Goal: Task Accomplishment & Management: Use online tool/utility

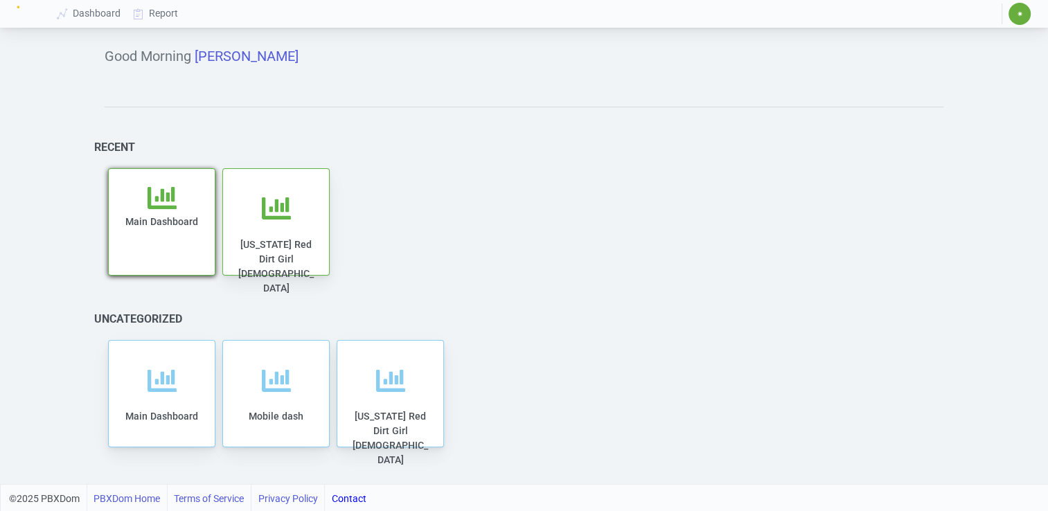
click at [166, 226] on span "Main Dashboard" at bounding box center [161, 221] width 73 height 11
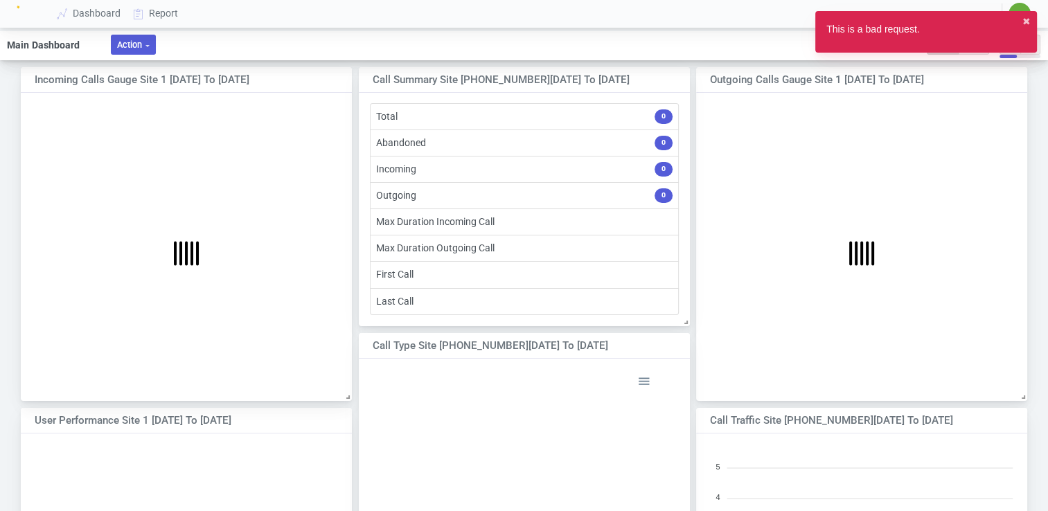
scroll to position [216, 319]
click at [144, 45] on button "Action" at bounding box center [133, 45] width 45 height 20
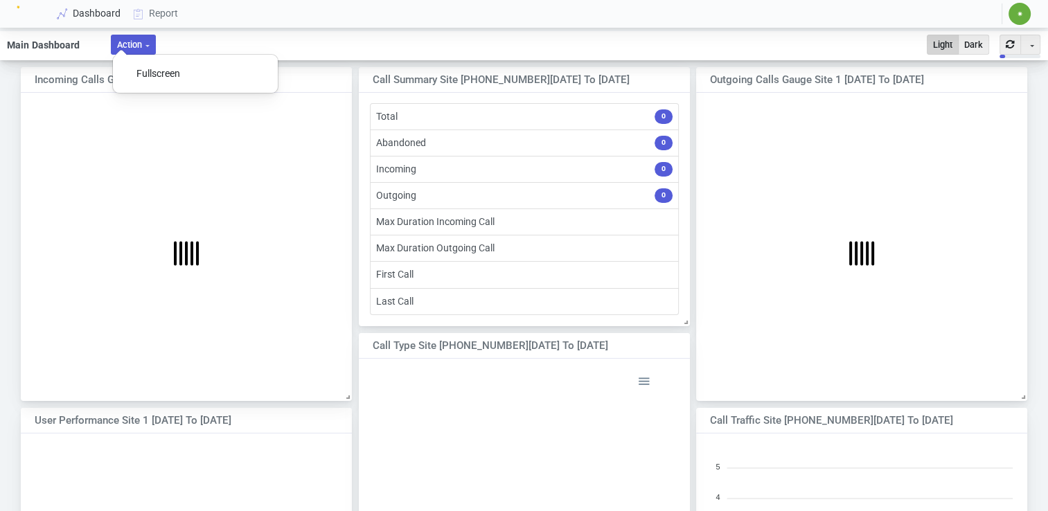
click at [84, 15] on link "Dashboard" at bounding box center [89, 14] width 76 height 26
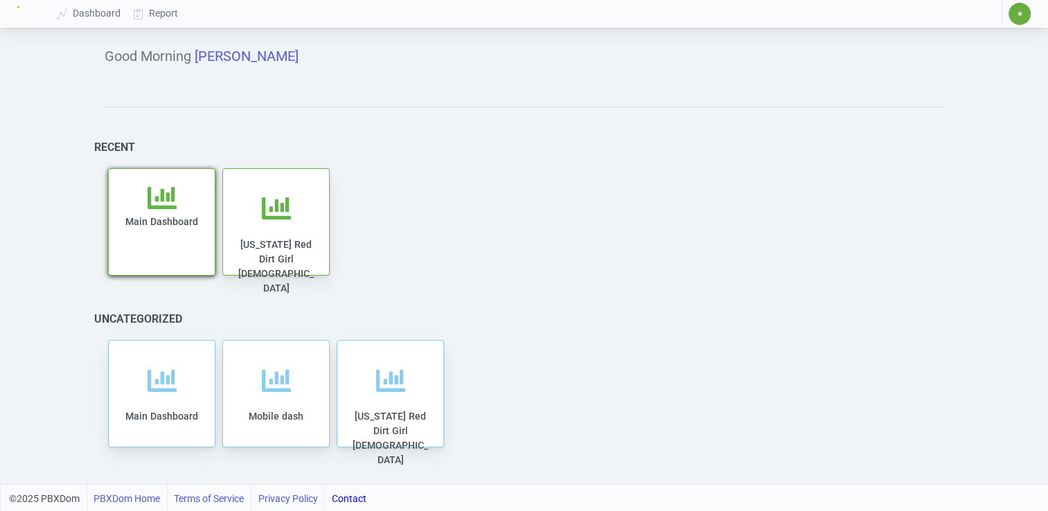
click at [170, 213] on div "Main Dashboard" at bounding box center [162, 229] width 78 height 92
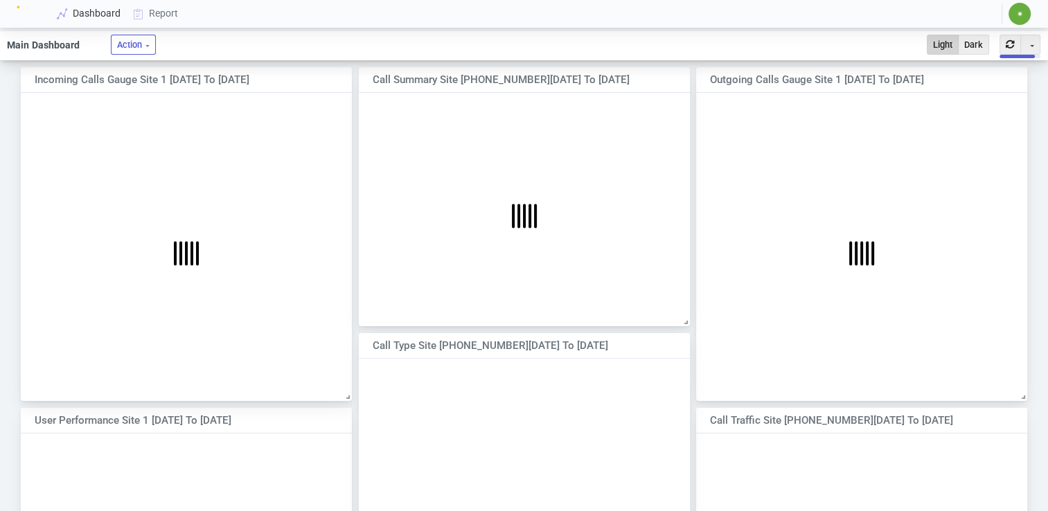
click at [83, 15] on link "Dashboard" at bounding box center [89, 14] width 76 height 26
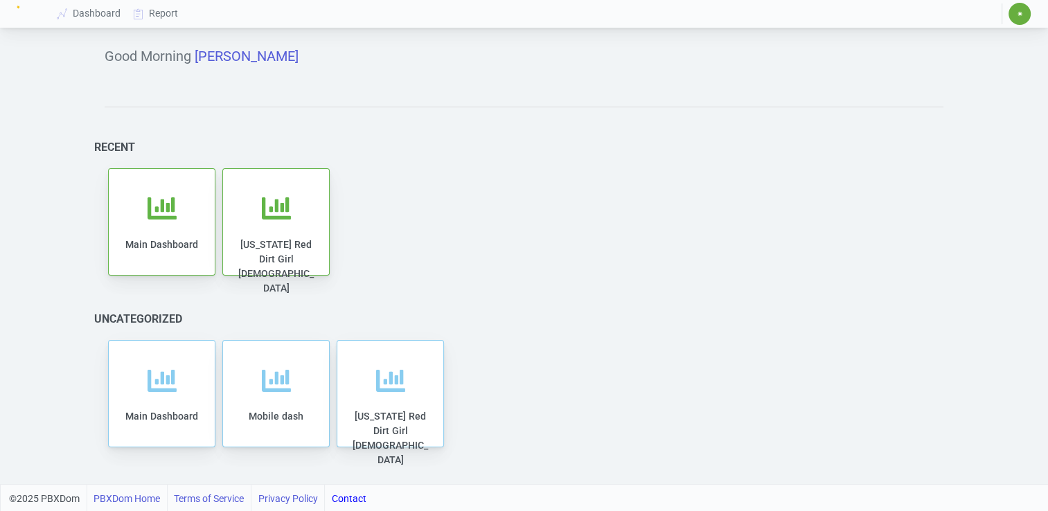
click at [352, 496] on link "Contact" at bounding box center [349, 499] width 35 height 28
click at [352, 499] on link "Contact" at bounding box center [349, 499] width 35 height 28
copy link "Contact"
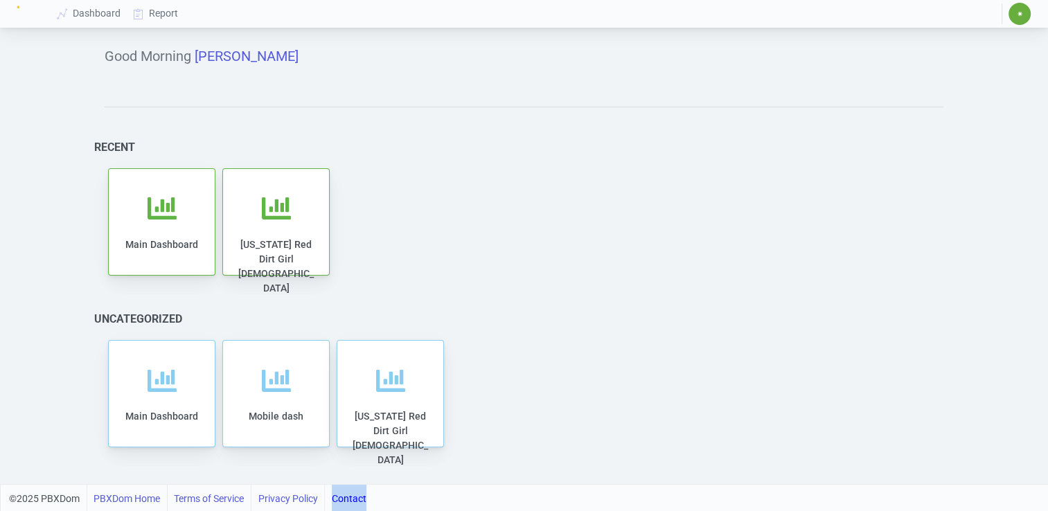
click at [349, 497] on link "Contact" at bounding box center [349, 499] width 35 height 28
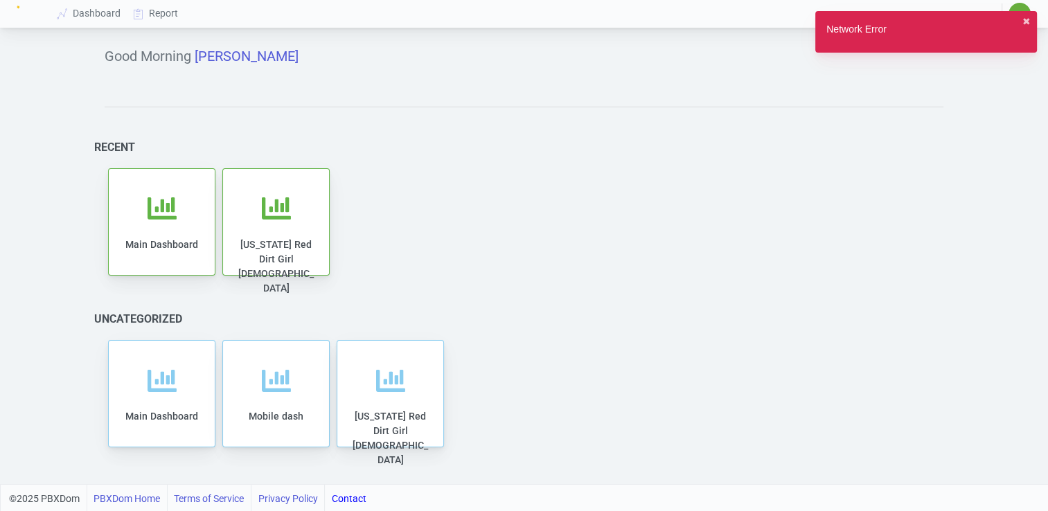
drag, startPoint x: 349, startPoint y: 497, endPoint x: 519, endPoint y: 160, distance: 377.5
click at [519, 160] on section "Recent Main Dashboard [US_STATE] Red Dirt Girl [DEMOGRAPHIC_DATA]" at bounding box center [524, 210] width 838 height 138
click at [1025, 23] on button "✖︎" at bounding box center [1026, 22] width 8 height 15
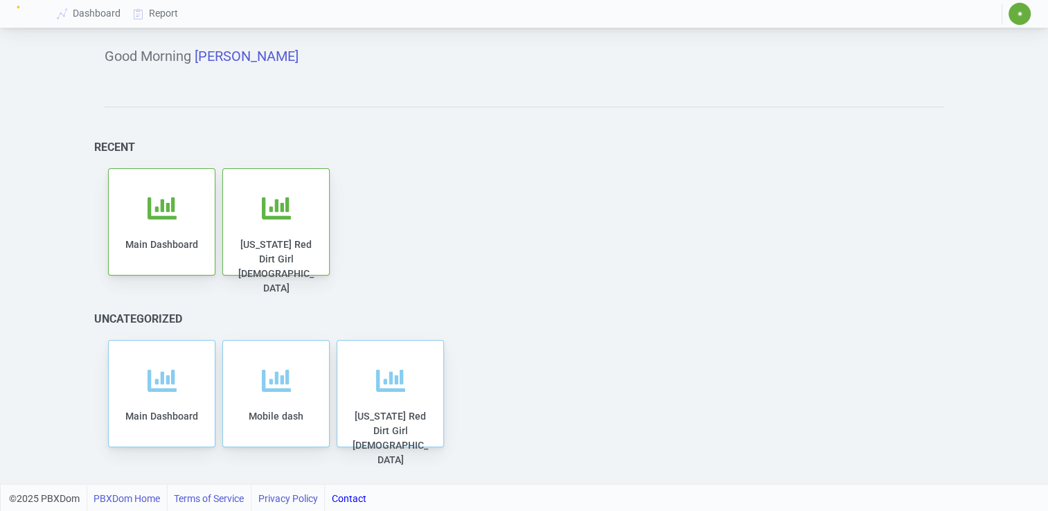
click at [348, 503] on link "Contact" at bounding box center [349, 499] width 35 height 28
click at [168, 216] on span "Main Dashboard" at bounding box center [161, 221] width 73 height 11
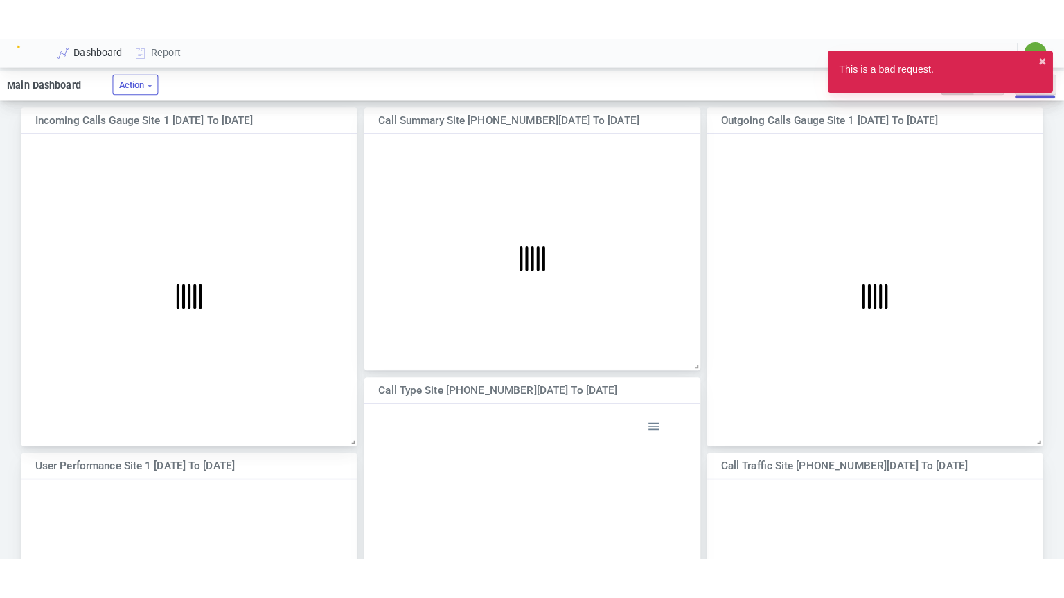
scroll to position [232, 351]
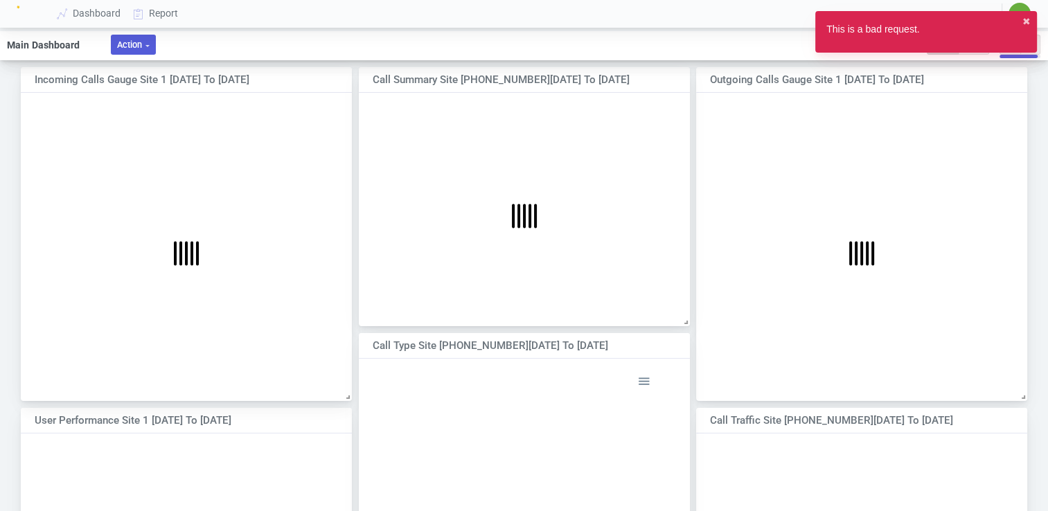
click at [134, 45] on button "Action" at bounding box center [133, 45] width 45 height 20
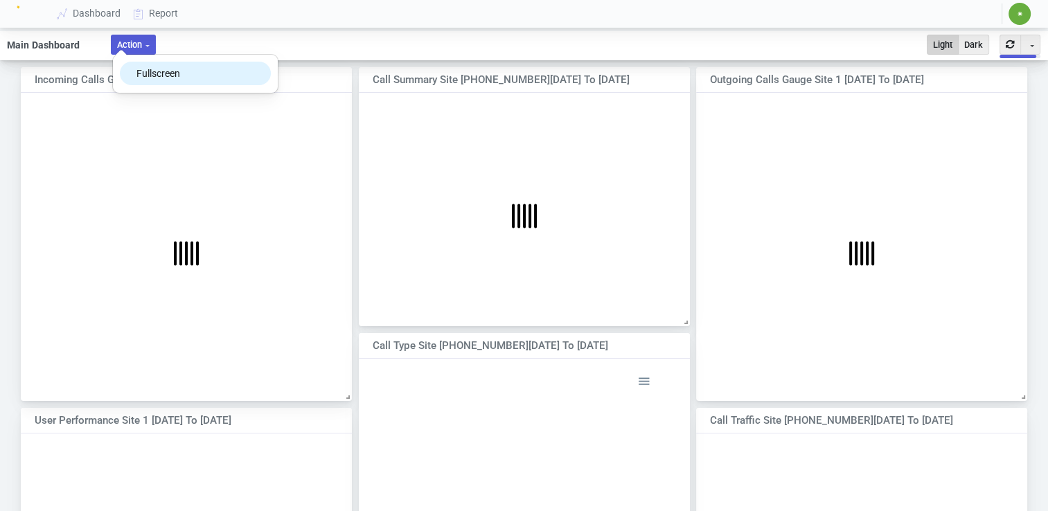
click at [159, 73] on button "Fullscreen" at bounding box center [195, 74] width 150 height 24
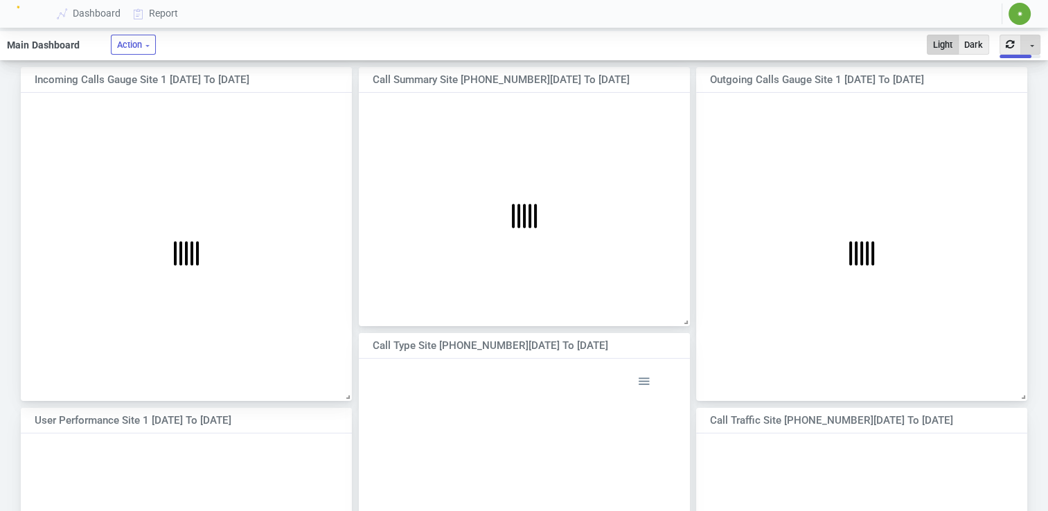
click at [1033, 46] on button "Toggle Dropdown" at bounding box center [1030, 45] width 20 height 20
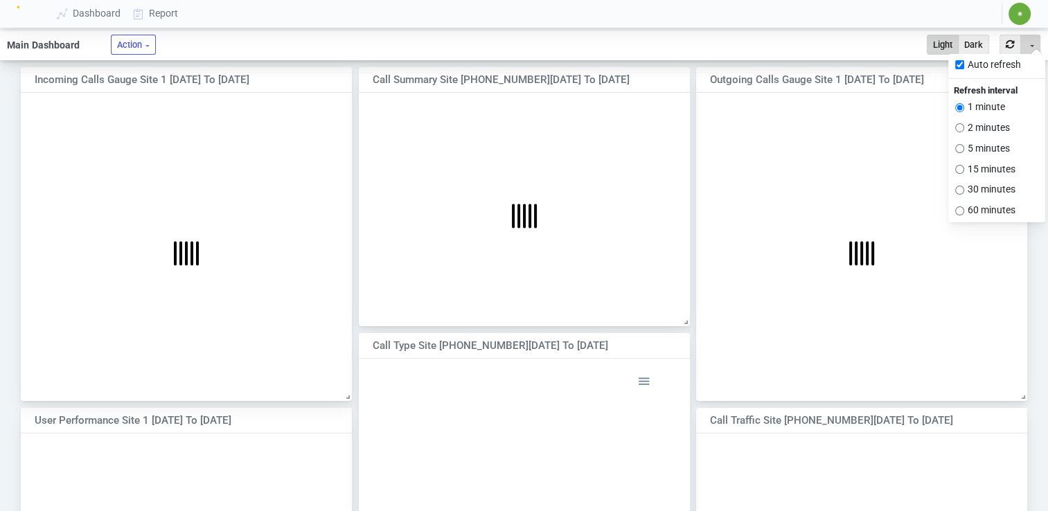
click at [1033, 46] on button "Toggle Dropdown" at bounding box center [1030, 45] width 20 height 20
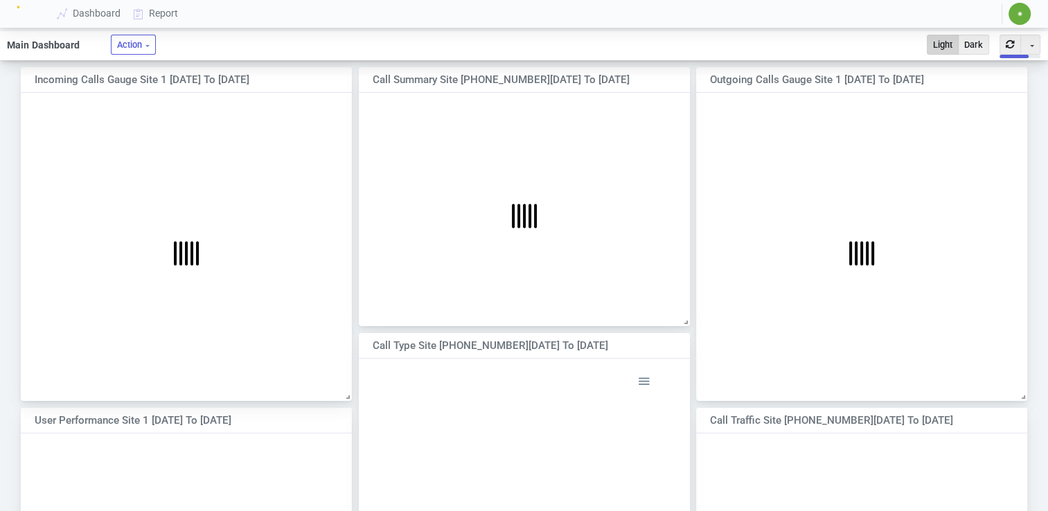
click at [512, 78] on div "Call Summary Site [PHONE_NUMBER][DATE] to [DATE]" at bounding box center [509, 80] width 273 height 16
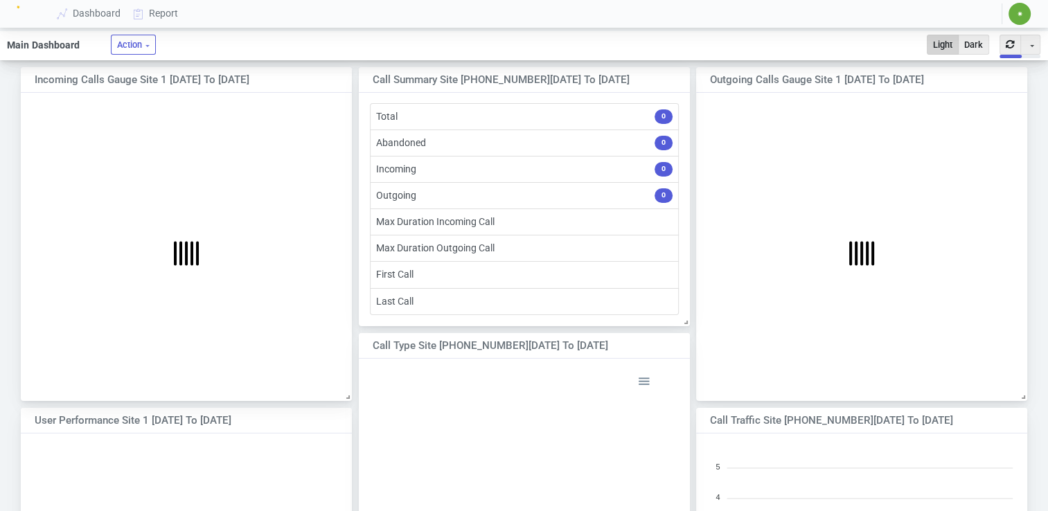
scroll to position [216, 319]
click at [123, 84] on div "Incoming Calls Gauge Site 1 [DATE] to [DATE]" at bounding box center [171, 80] width 273 height 16
click at [451, 116] on li "Total 0" at bounding box center [524, 116] width 309 height 27
click at [661, 118] on span "0" at bounding box center [663, 116] width 18 height 15
click at [159, 15] on link "Report" at bounding box center [155, 14] width 57 height 26
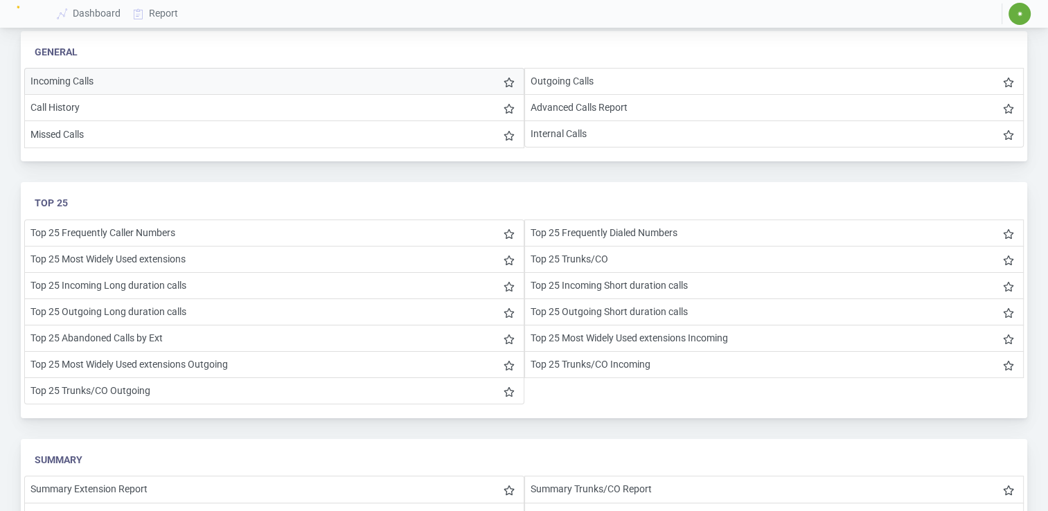
click at [174, 75] on li "Incoming Calls" at bounding box center [274, 81] width 500 height 27
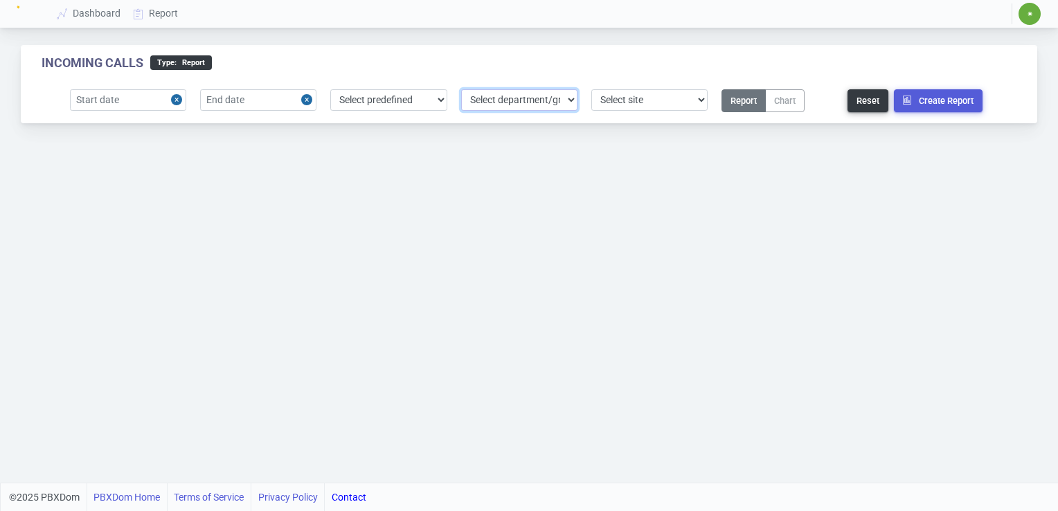
click at [570, 104] on select "Select department/group exceptionExtension WhiteListExtension Untitled Group Un…" at bounding box center [519, 99] width 116 height 21
click at [439, 106] on select "Select predefined [DATE] [DATE] Current Year Current Month Current Week Previou…" at bounding box center [388, 99] width 116 height 21
select select "2"
click at [330, 89] on select "Select predefined [DATE] [DATE] Current Year Current Month Current Week Previou…" at bounding box center [388, 99] width 116 height 21
type input "[DATE]"
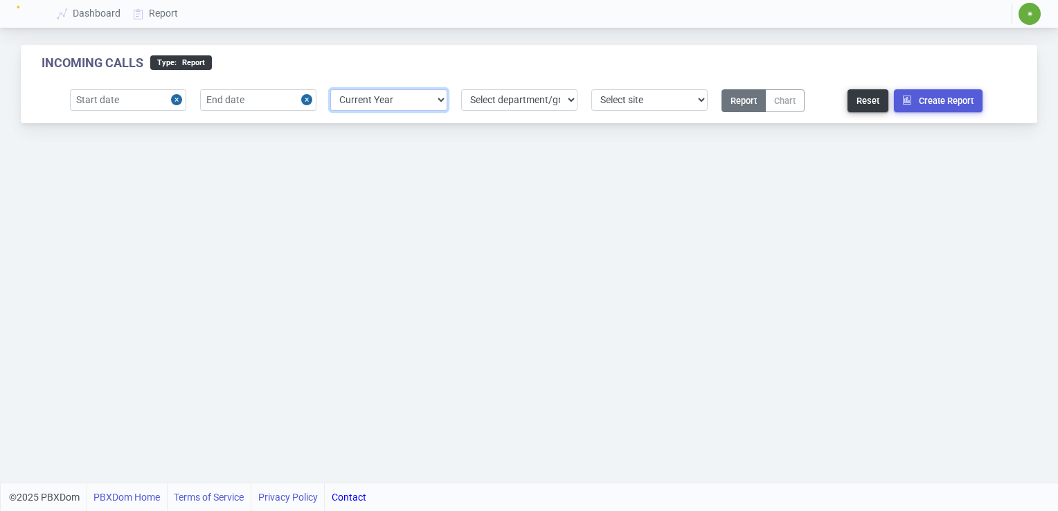
type input "[DATE]"
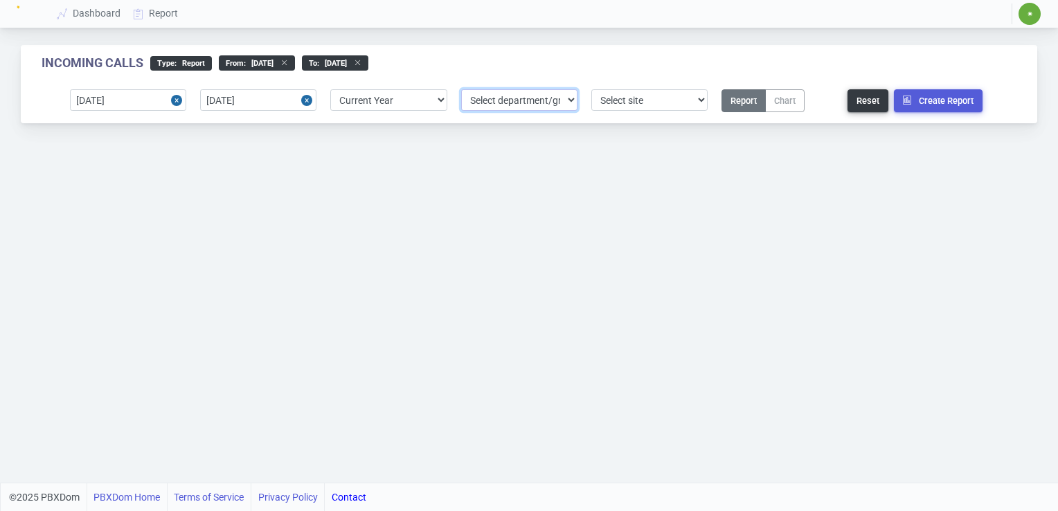
click at [570, 100] on select "Select department/group exceptionExtension WhiteListExtension Untitled Group Un…" at bounding box center [519, 99] width 116 height 21
click at [700, 101] on select "Select site 1" at bounding box center [649, 99] width 116 height 21
click at [441, 100] on select "Select predefined [DATE] [DATE] Current Year Current Month Current Week Previou…" at bounding box center [388, 99] width 116 height 21
click at [571, 102] on select "Select department/group exceptionExtension WhiteListExtension Untitled Group Un…" at bounding box center [519, 99] width 116 height 21
select select "1"
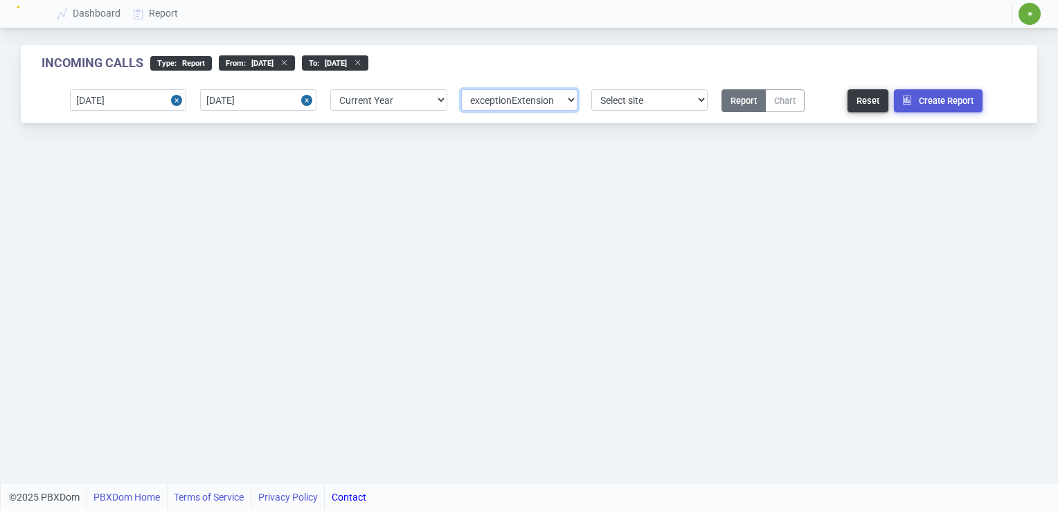
click at [461, 89] on select "Select department/group exceptionExtension WhiteListExtension Untitled Group Un…" at bounding box center [519, 99] width 116 height 21
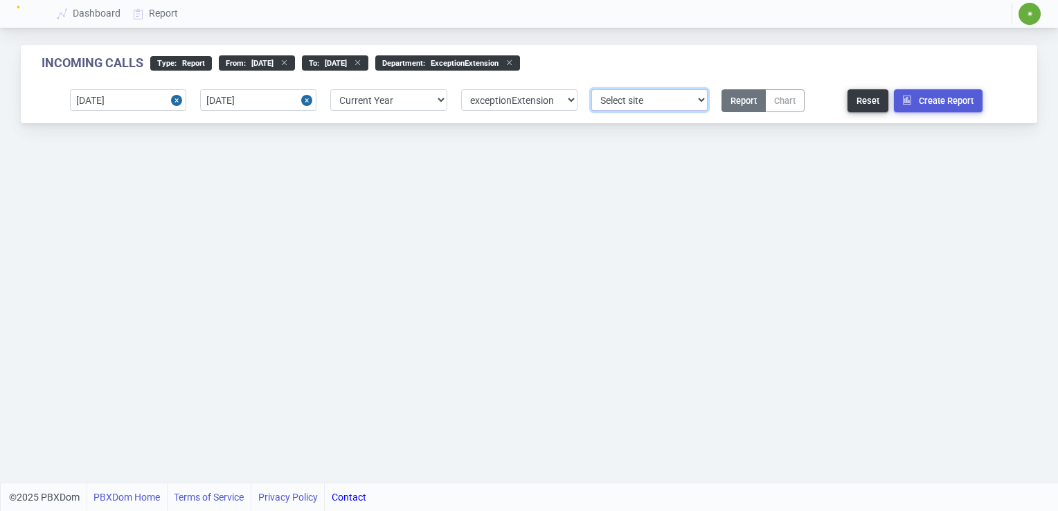
click at [701, 100] on select "Select site 1" at bounding box center [649, 99] width 116 height 21
click at [591, 89] on select "Select site 1" at bounding box center [649, 99] width 116 height 21
click at [630, 96] on select "Select site 1" at bounding box center [649, 99] width 116 height 21
select select "0"
click at [591, 89] on select "Select site 1" at bounding box center [649, 99] width 116 height 21
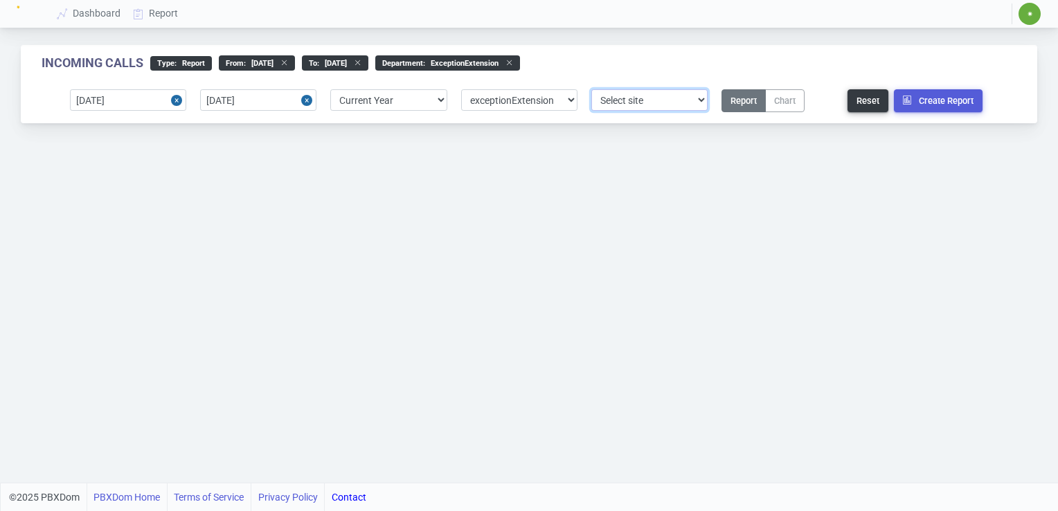
click at [652, 104] on select "Select site 1" at bounding box center [649, 99] width 116 height 21
click at [161, 12] on link "Report" at bounding box center [155, 14] width 57 height 26
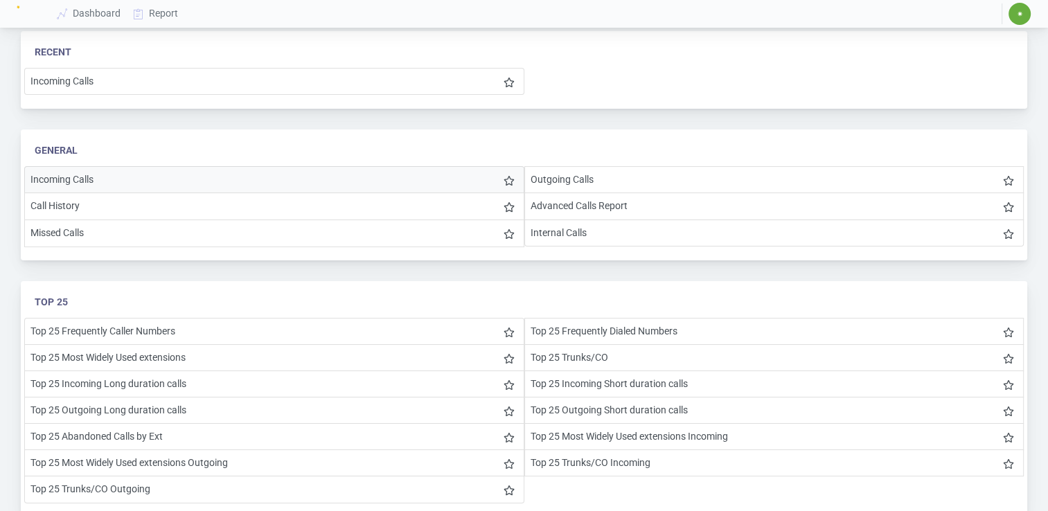
click at [288, 184] on li "Incoming Calls" at bounding box center [274, 179] width 500 height 27
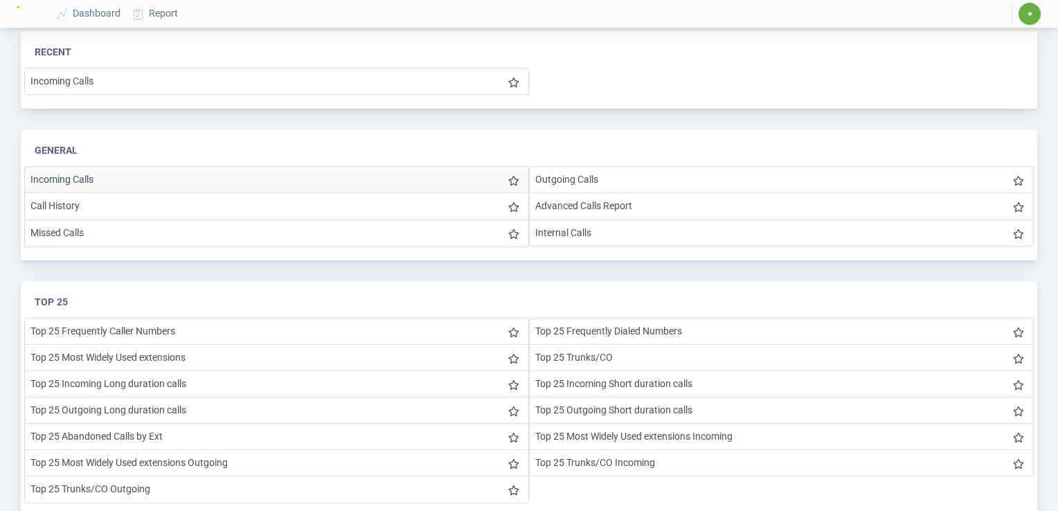
select select "2"
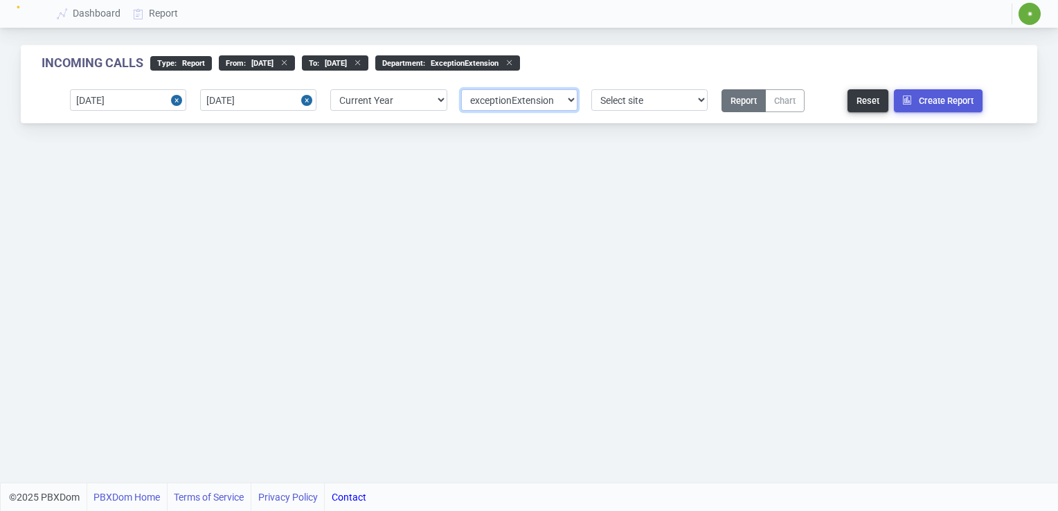
click at [568, 100] on select "Select department/group exceptionExtension WhiteListExtension Untitled Group Un…" at bounding box center [519, 99] width 116 height 21
select select "0"
click at [461, 89] on select "Select department/group exceptionExtension WhiteListExtension Untitled Group Un…" at bounding box center [519, 99] width 116 height 21
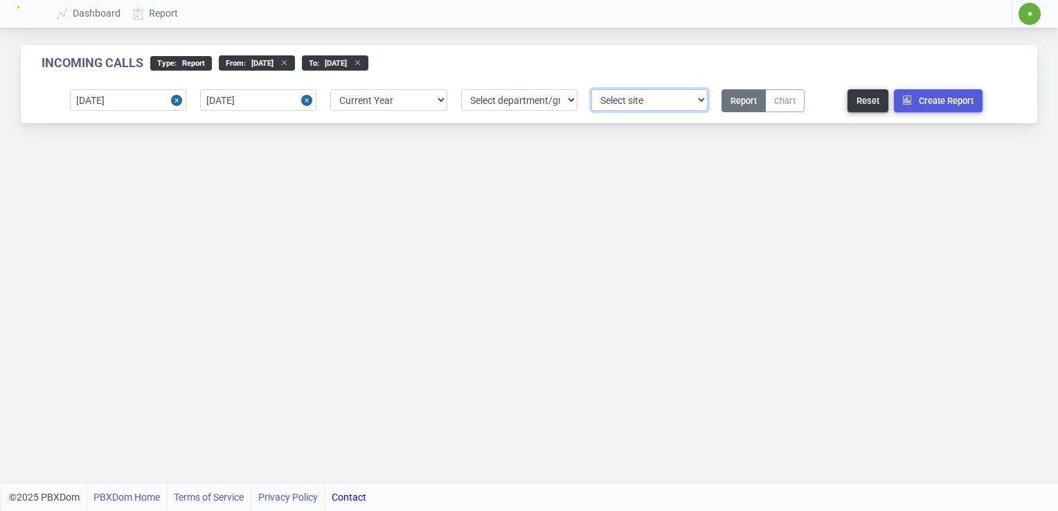
click at [703, 100] on select "Select site 1" at bounding box center [649, 99] width 116 height 21
select select "1"
click at [591, 89] on select "Select site 1" at bounding box center [649, 99] width 116 height 21
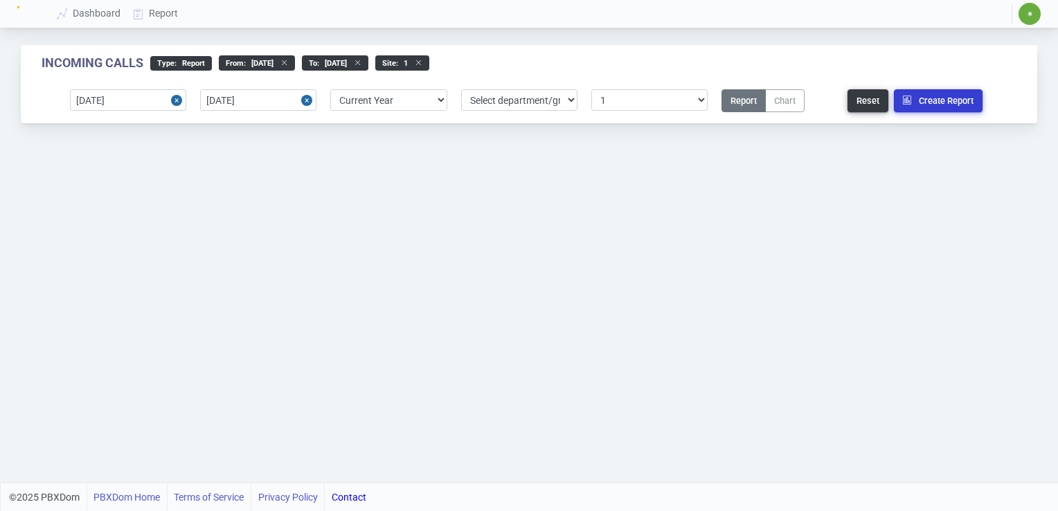
click at [944, 102] on button "Create Report" at bounding box center [938, 100] width 89 height 23
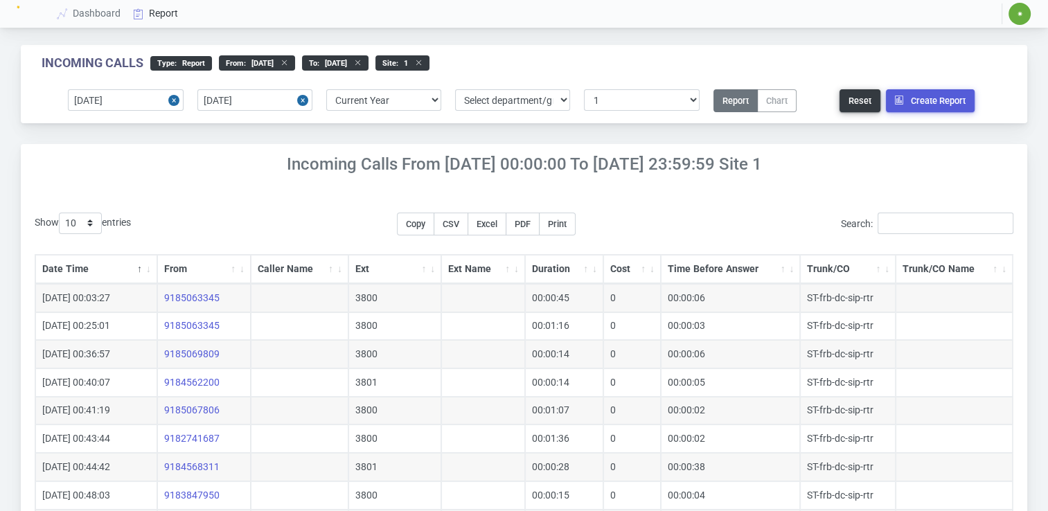
click at [163, 12] on link "Report" at bounding box center [155, 14] width 57 height 26
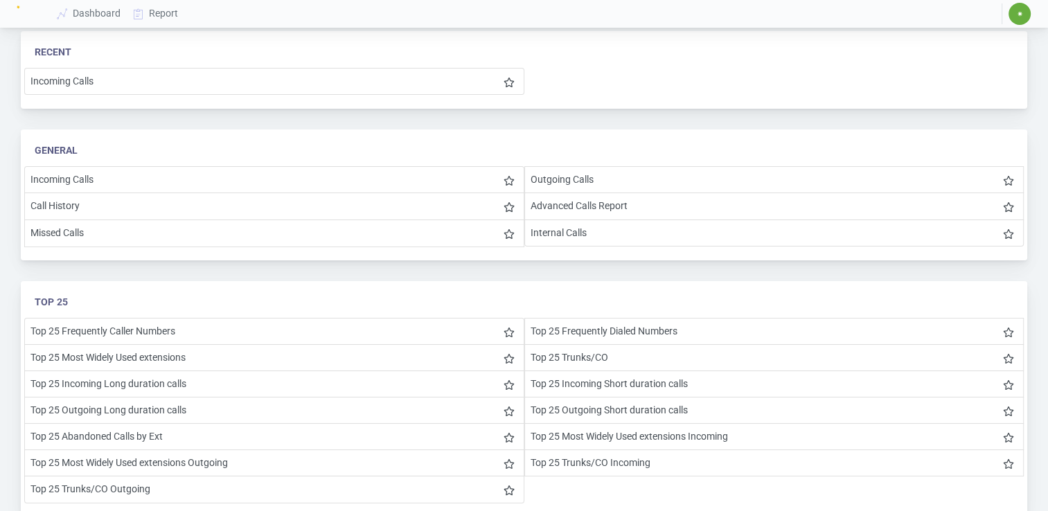
select select "2"
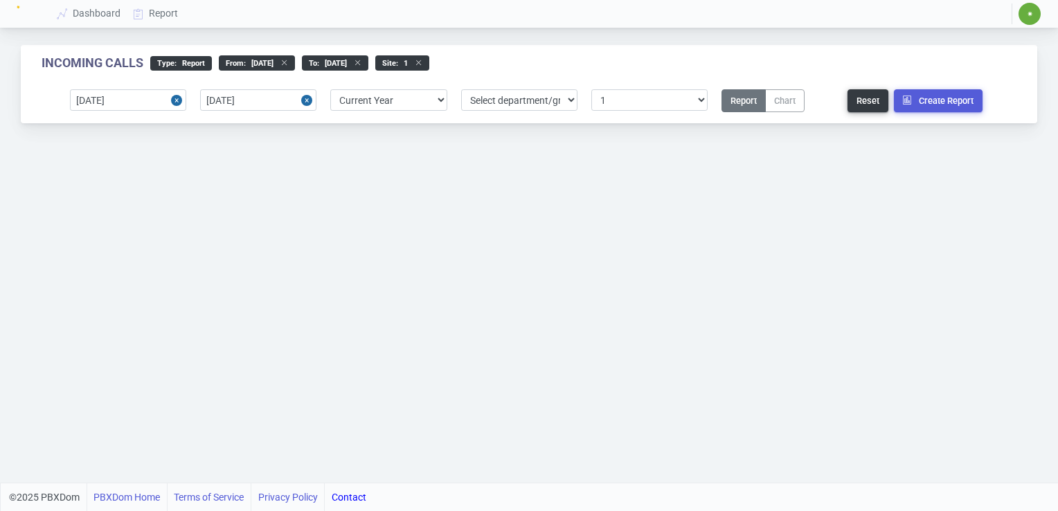
click at [422, 64] on icon at bounding box center [415, 63] width 15 height 8
select select "0"
click at [361, 62] on icon at bounding box center [354, 63] width 15 height 8
click at [288, 62] on icon at bounding box center [280, 63] width 15 height 8
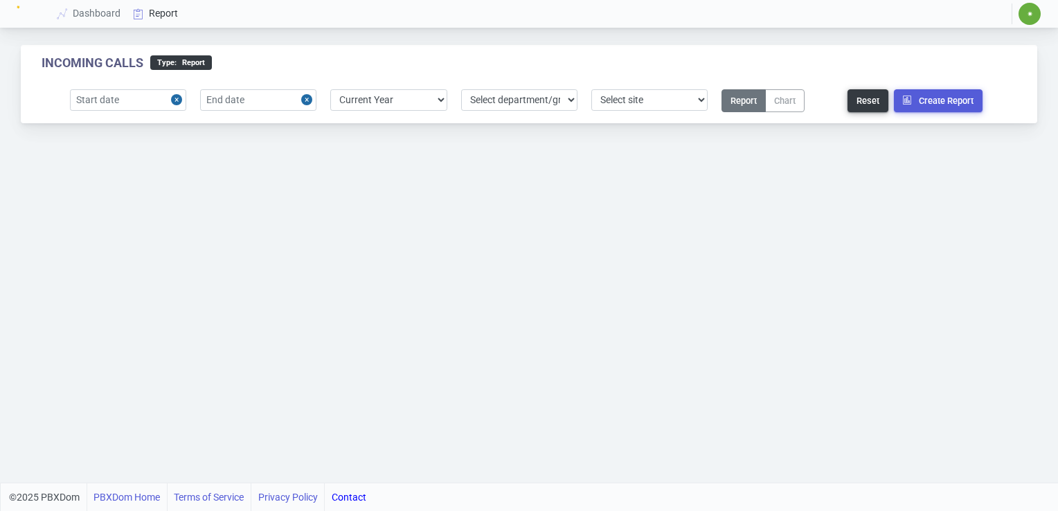
click at [163, 15] on link "Report" at bounding box center [155, 14] width 57 height 26
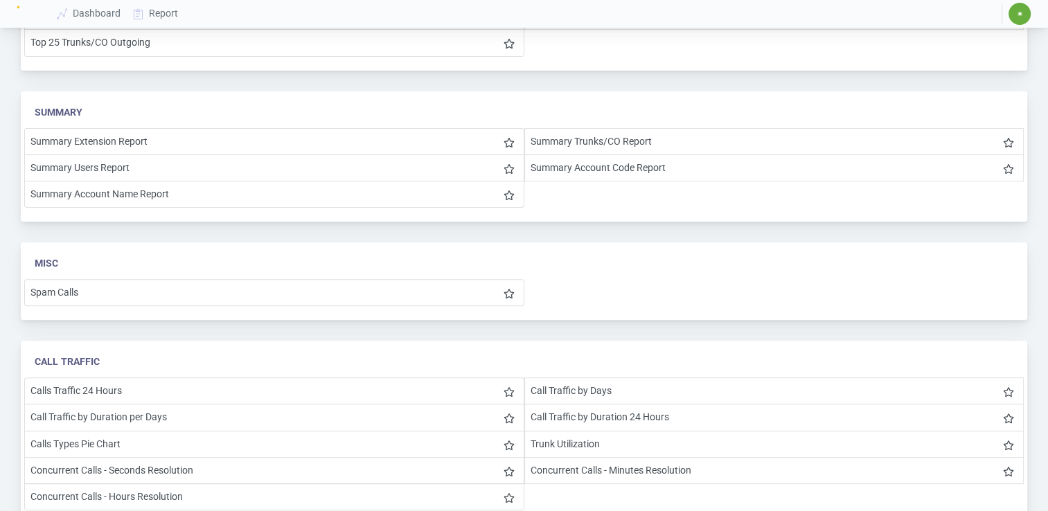
scroll to position [503, 0]
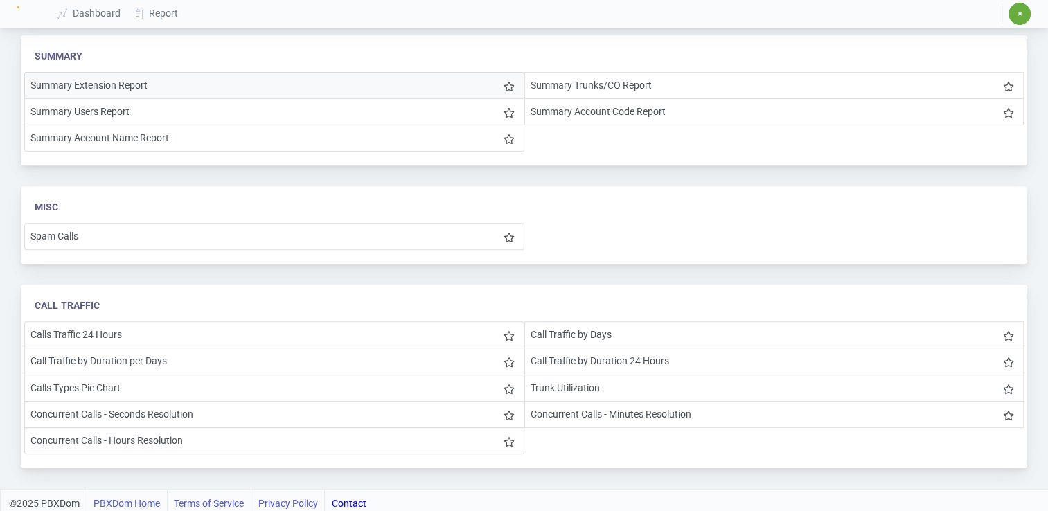
click at [103, 79] on li "Summary Extension Report" at bounding box center [274, 85] width 500 height 27
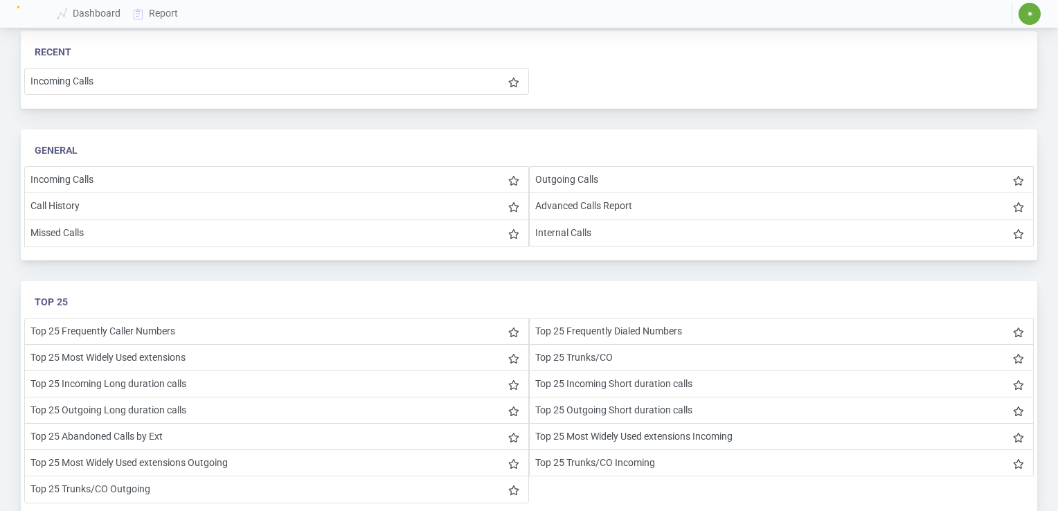
select select "2"
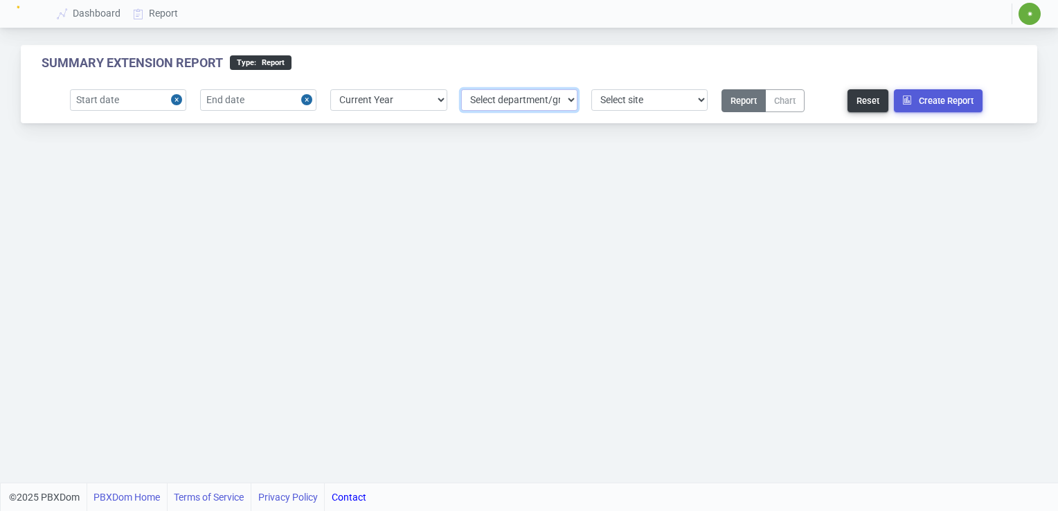
click at [571, 102] on select "Select department/group exceptionExtension WhiteListExtension Untitled Group Un…" at bounding box center [519, 99] width 116 height 21
select select "2"
click at [461, 89] on select "Select department/group exceptionExtension WhiteListExtension Untitled Group Un…" at bounding box center [519, 99] width 116 height 21
click at [571, 99] on select "Select department/group exceptionExtension WhiteListExtension Untitled Group Un…" at bounding box center [519, 99] width 116 height 21
click at [91, 17] on link "Dashboard" at bounding box center [89, 14] width 76 height 26
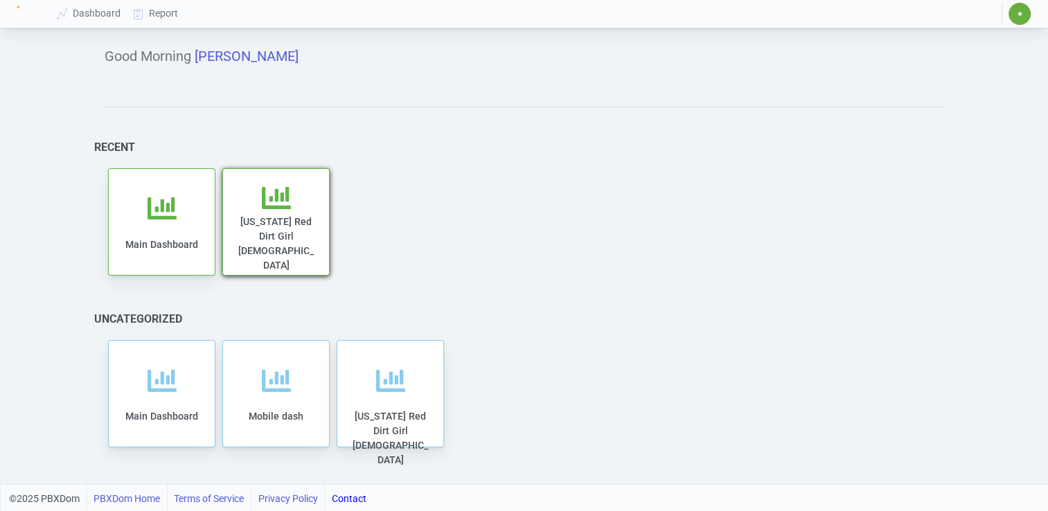
click at [269, 216] on span "[US_STATE] Red Dirt Girl [DEMOGRAPHIC_DATA]" at bounding box center [275, 243] width 75 height 55
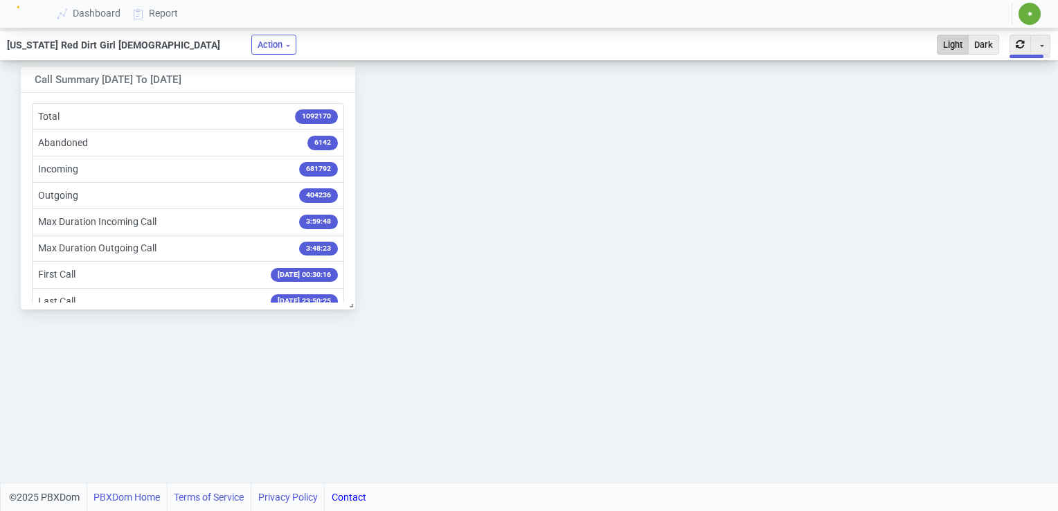
drag, startPoint x: 352, startPoint y: 307, endPoint x: 415, endPoint y: 346, distance: 74.6
click at [415, 346] on div "Call Summary [DATE] to [DATE] Total 1092170 Abandoned 6142 Incoming 681792 Outg…" at bounding box center [529, 271] width 1058 height 422
click at [251, 47] on button "Action" at bounding box center [273, 45] width 45 height 20
click at [260, 73] on button "Fullscreen" at bounding box center [335, 74] width 150 height 24
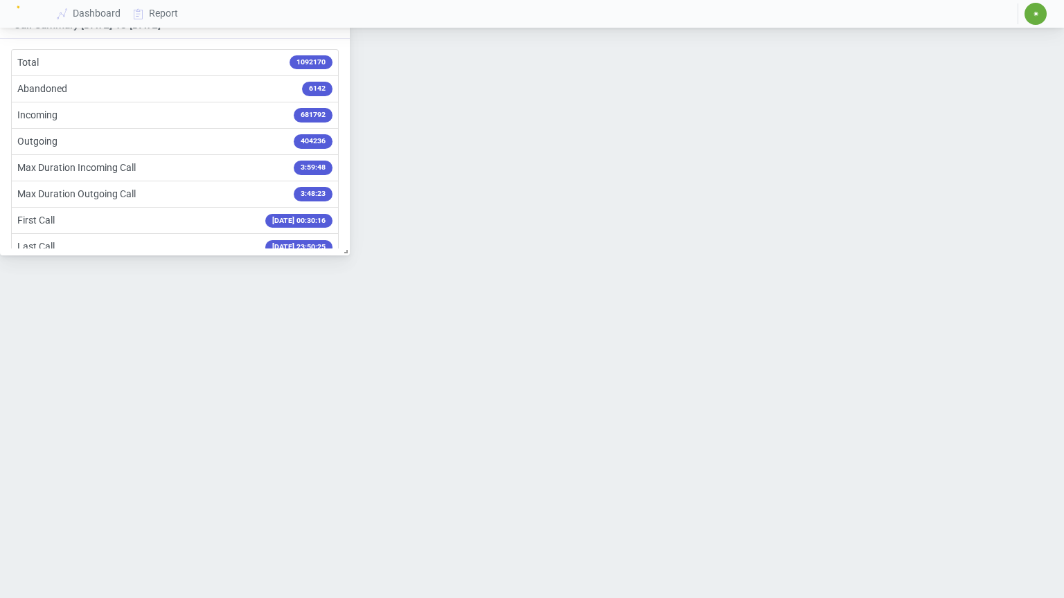
click at [346, 252] on span at bounding box center [343, 249] width 14 height 14
drag, startPoint x: 346, startPoint y: 252, endPoint x: 402, endPoint y: 285, distance: 65.2
click at [402, 285] on div "Call Summary [DATE] to [DATE] Total 1092170 Abandoned 6142 Incoming 681792 Outg…" at bounding box center [532, 299] width 1064 height 598
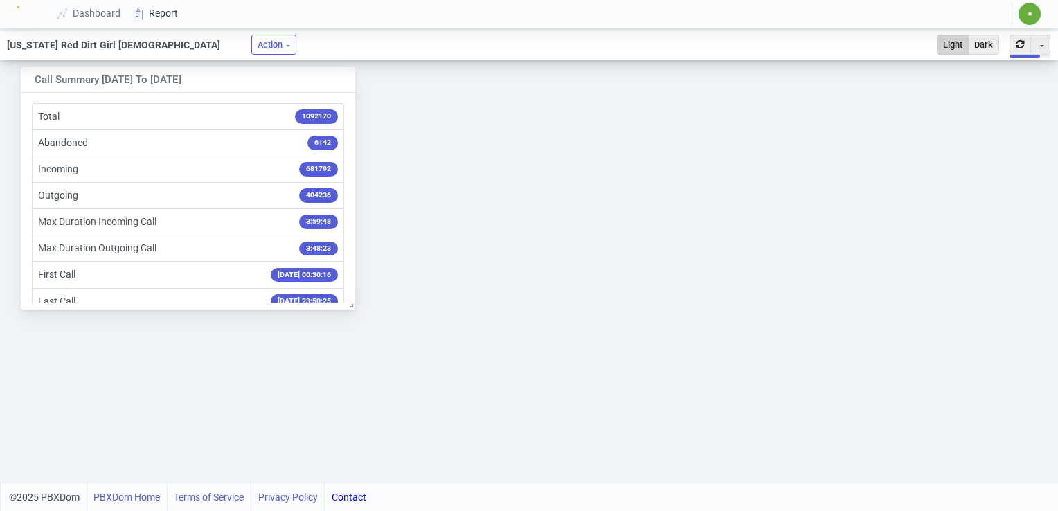
click at [160, 10] on link "Report" at bounding box center [155, 14] width 57 height 26
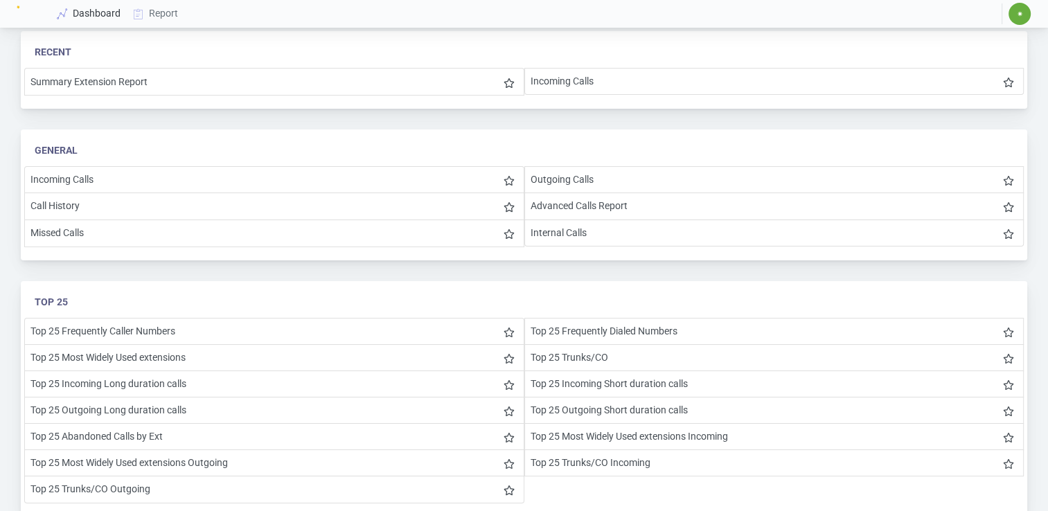
click at [76, 8] on link "Dashboard" at bounding box center [89, 14] width 76 height 26
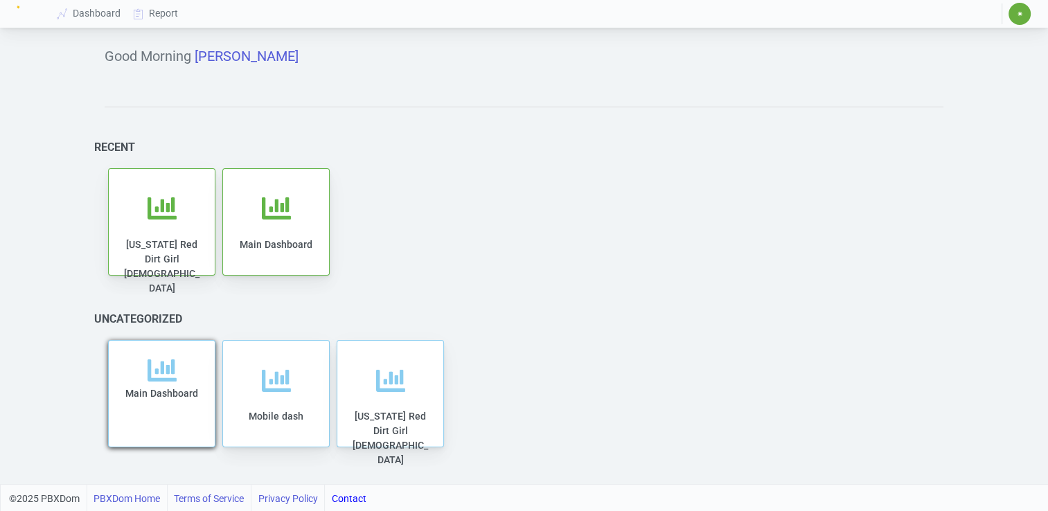
click at [174, 374] on icon at bounding box center [161, 370] width 29 height 29
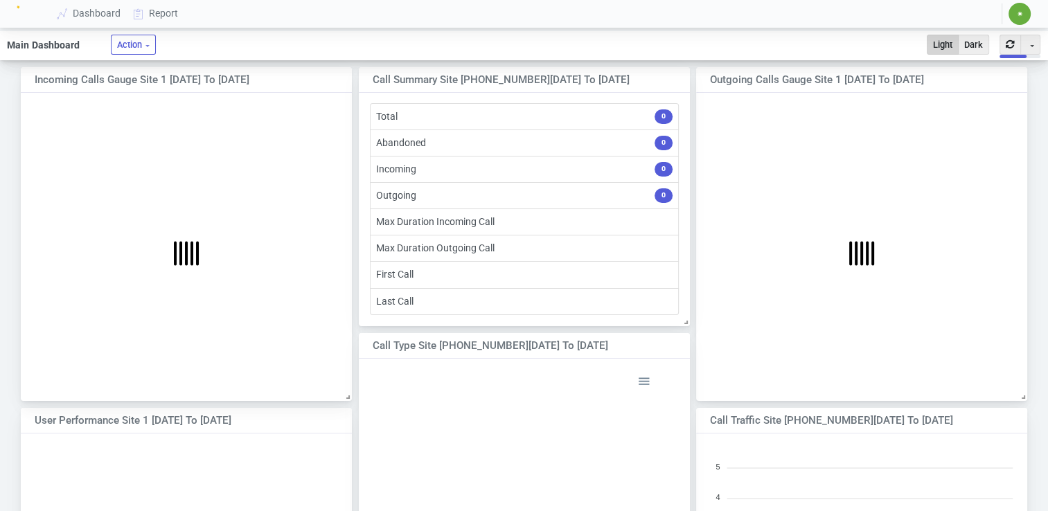
scroll to position [216, 319]
click at [510, 213] on li "Max Duration Incoming Call" at bounding box center [524, 221] width 309 height 27
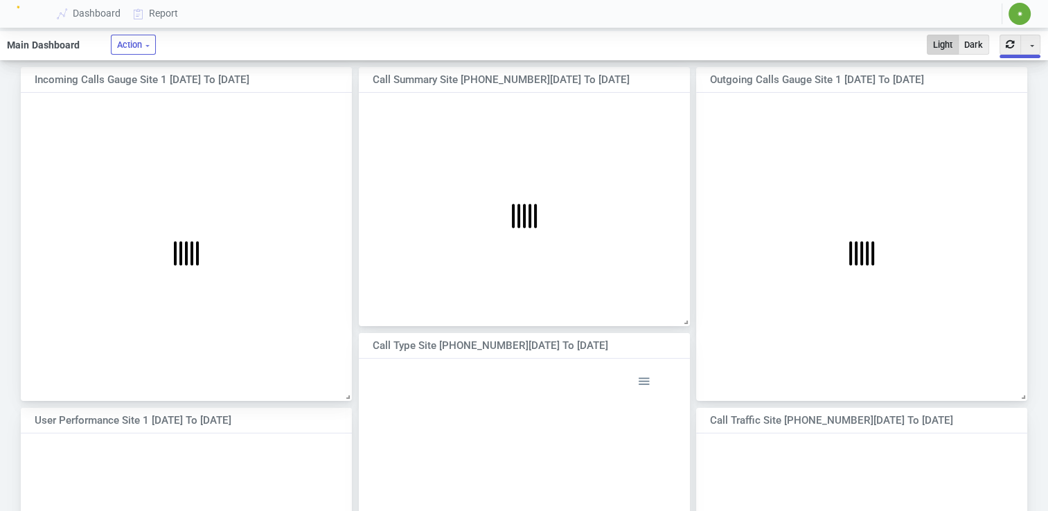
scroll to position [199, 319]
click at [89, 12] on link "Dashboard" at bounding box center [89, 14] width 76 height 26
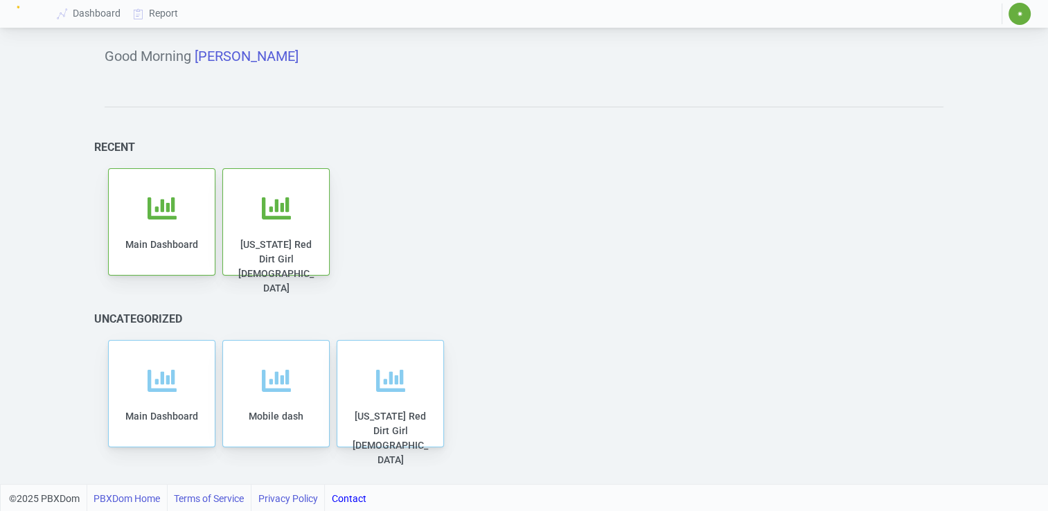
click at [350, 499] on link "Contact" at bounding box center [349, 499] width 35 height 28
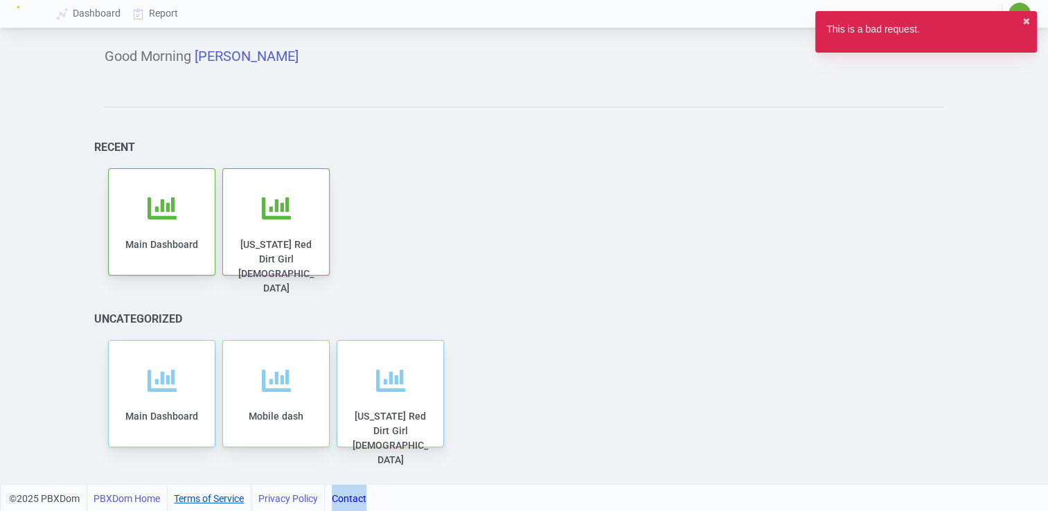
click at [199, 503] on link "Terms of Service" at bounding box center [209, 499] width 70 height 28
click at [354, 494] on link "Contact" at bounding box center [349, 499] width 35 height 28
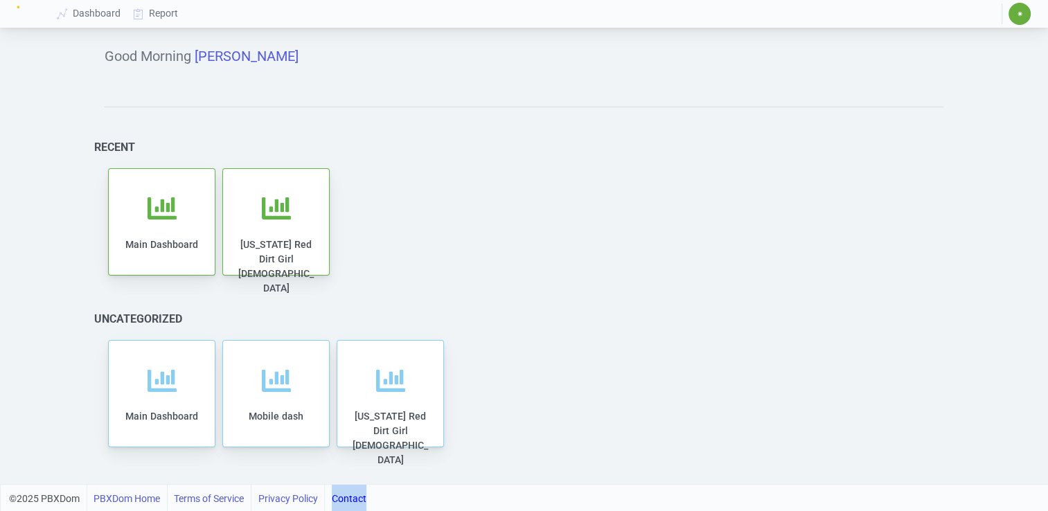
click at [354, 494] on link "Contact" at bounding box center [349, 499] width 35 height 28
click at [471, 134] on div "Good Morning [PERSON_NAME] Recent Main Dashboard [US_STATE] Red Dirt Girl [DEMO…" at bounding box center [524, 257] width 880 height 453
click at [1012, 17] on span "✷" at bounding box center [1019, 14] width 22 height 22
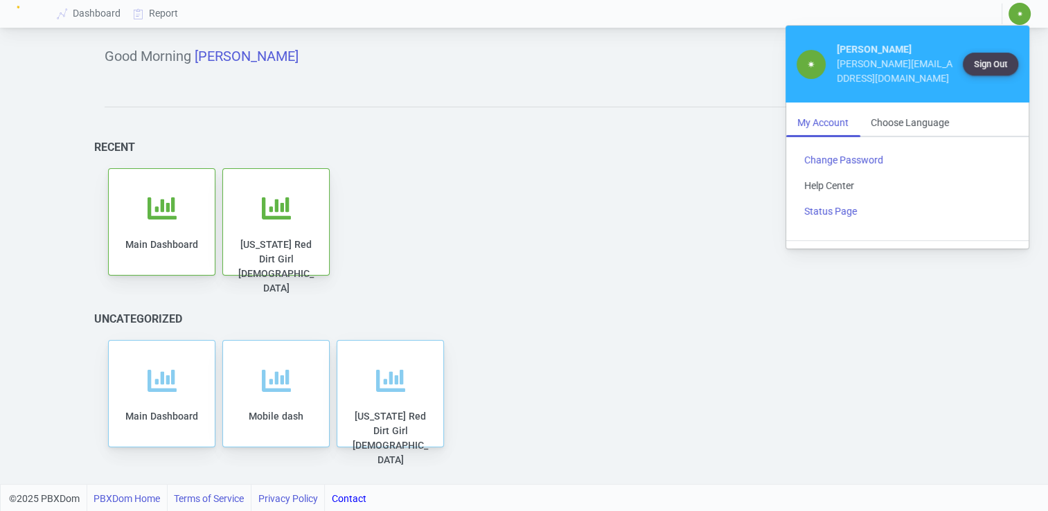
click at [836, 183] on link "Help Center" at bounding box center [907, 186] width 228 height 26
click at [837, 209] on link "Status Page" at bounding box center [907, 212] width 228 height 26
click at [282, 394] on span "Mobile dash" at bounding box center [276, 393] width 55 height 11
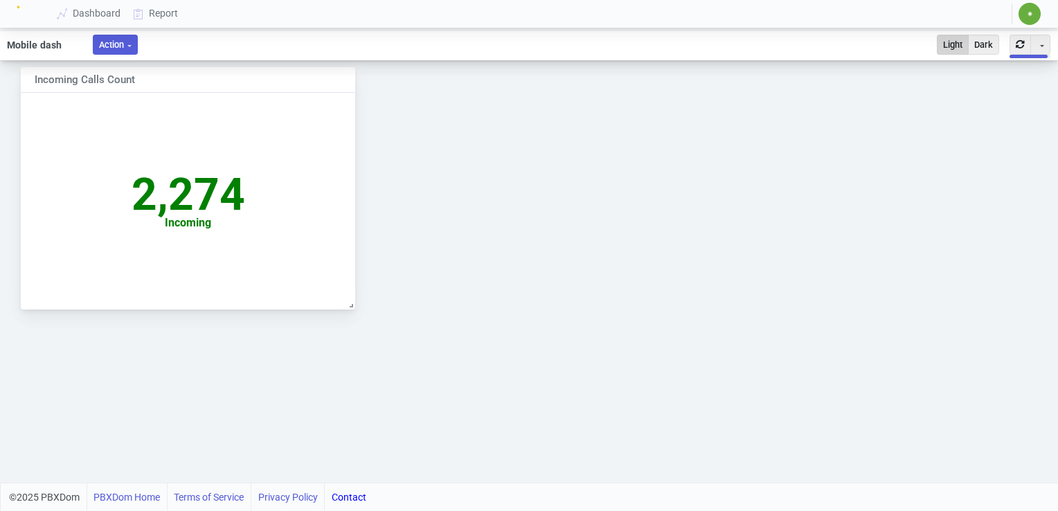
click at [114, 44] on button "Action" at bounding box center [115, 45] width 45 height 20
click at [89, 16] on link "Dashboard" at bounding box center [89, 14] width 76 height 26
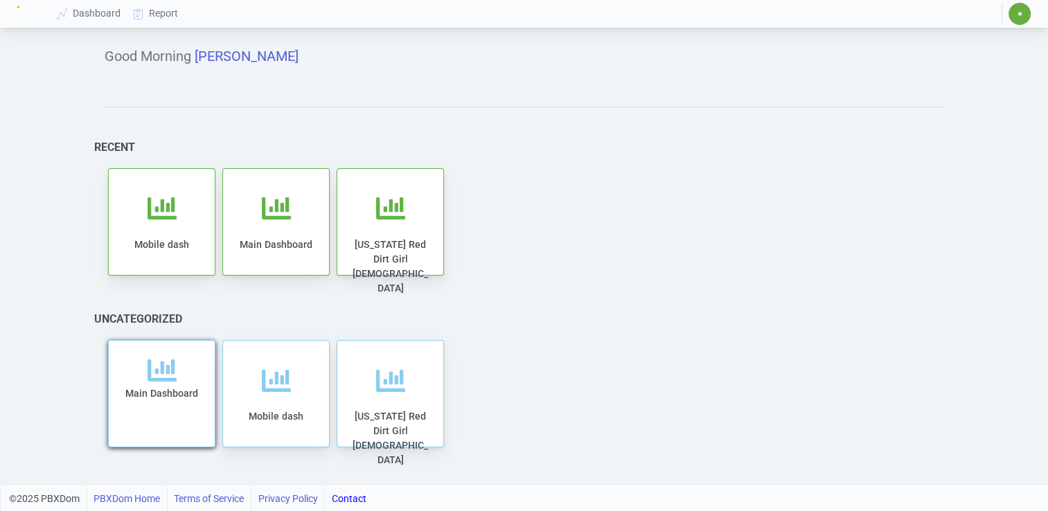
click at [166, 382] on icon at bounding box center [161, 370] width 29 height 29
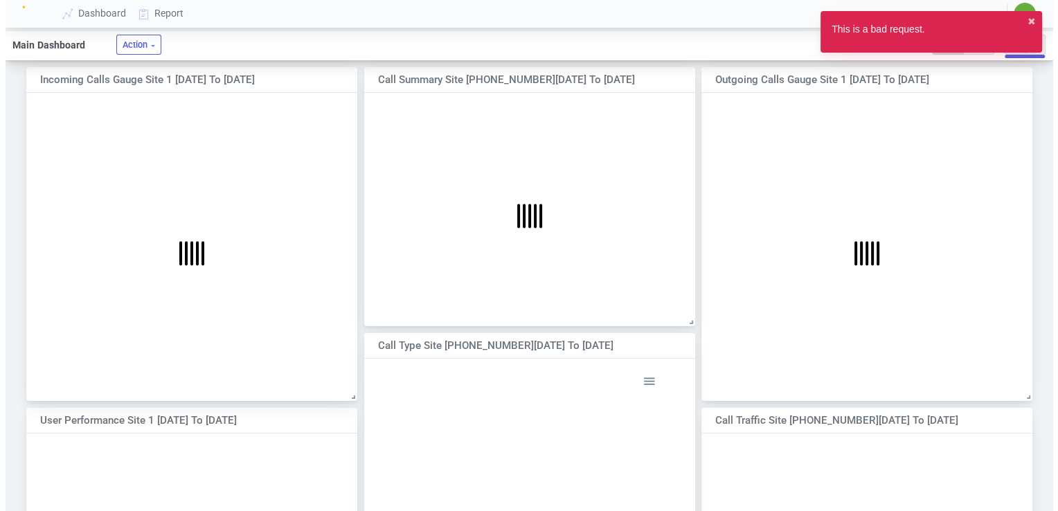
scroll to position [232, 351]
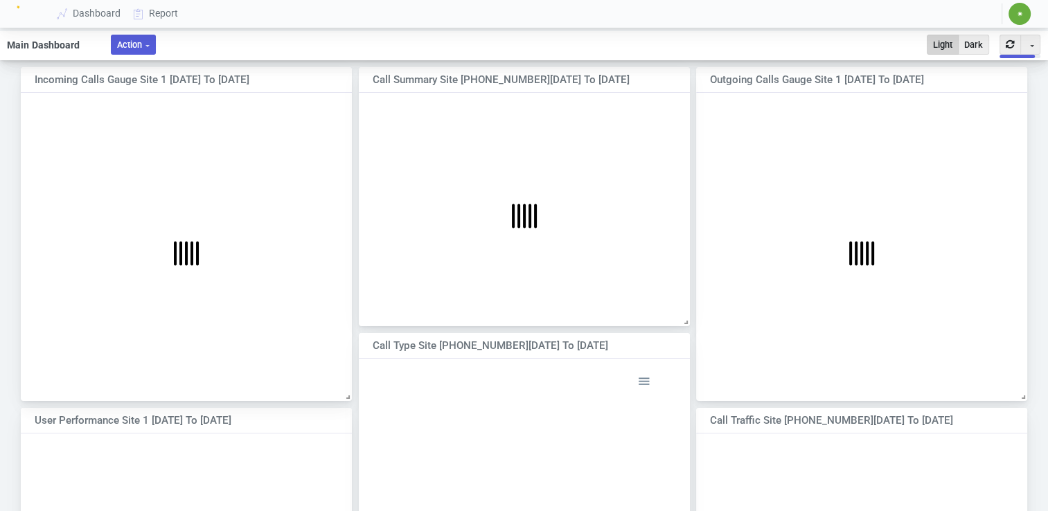
click at [134, 47] on button "Action" at bounding box center [133, 45] width 45 height 20
click at [158, 14] on link "Report" at bounding box center [155, 14] width 57 height 26
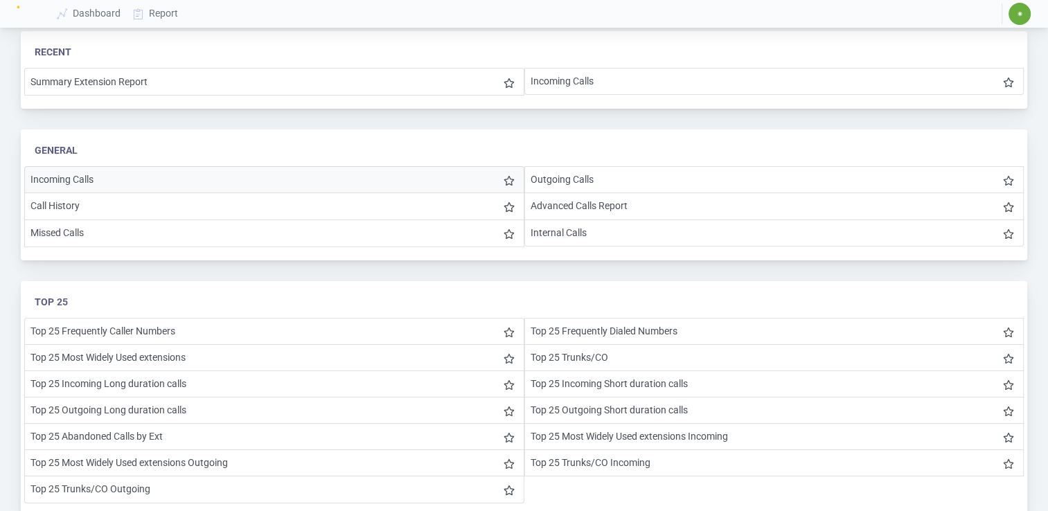
click at [114, 177] on li "Incoming Calls" at bounding box center [274, 179] width 500 height 27
select select "2"
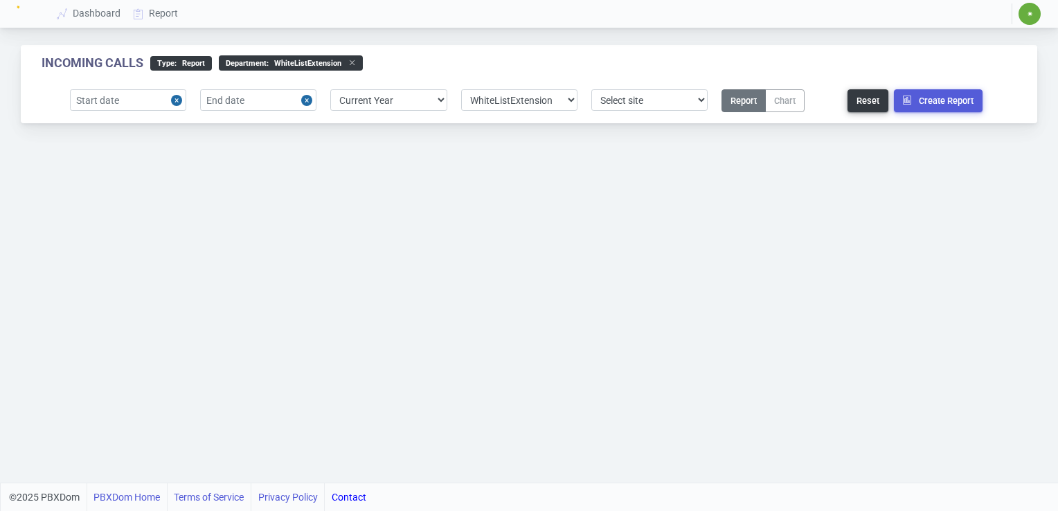
click at [349, 61] on icon at bounding box center [348, 63] width 15 height 8
select select "0"
click at [174, 99] on button "Close" at bounding box center [178, 99] width 15 height 21
click at [303, 100] on button "Close" at bounding box center [308, 99] width 15 height 21
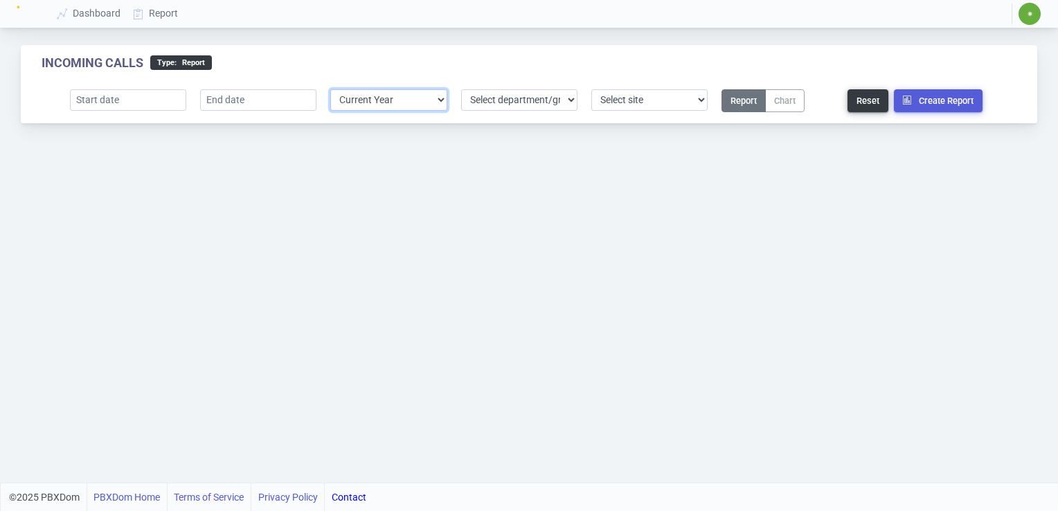
click at [440, 101] on select "Select predefined [DATE] [DATE] Current Year Current Month Current Week Previou…" at bounding box center [388, 99] width 116 height 21
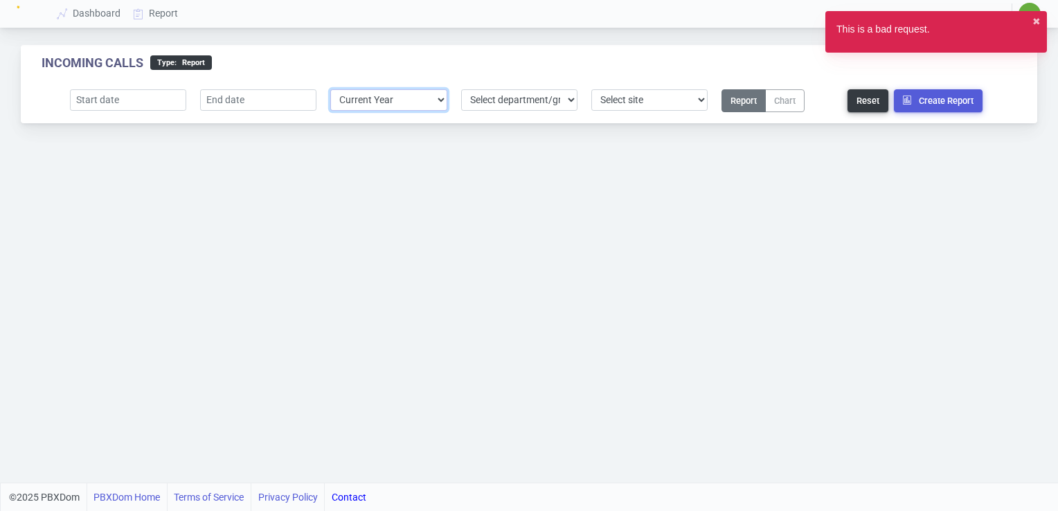
select select
click at [330, 89] on select "Select predefined [DATE] [DATE] Current Year Current Month Current Week Previou…" at bounding box center [388, 99] width 116 height 21
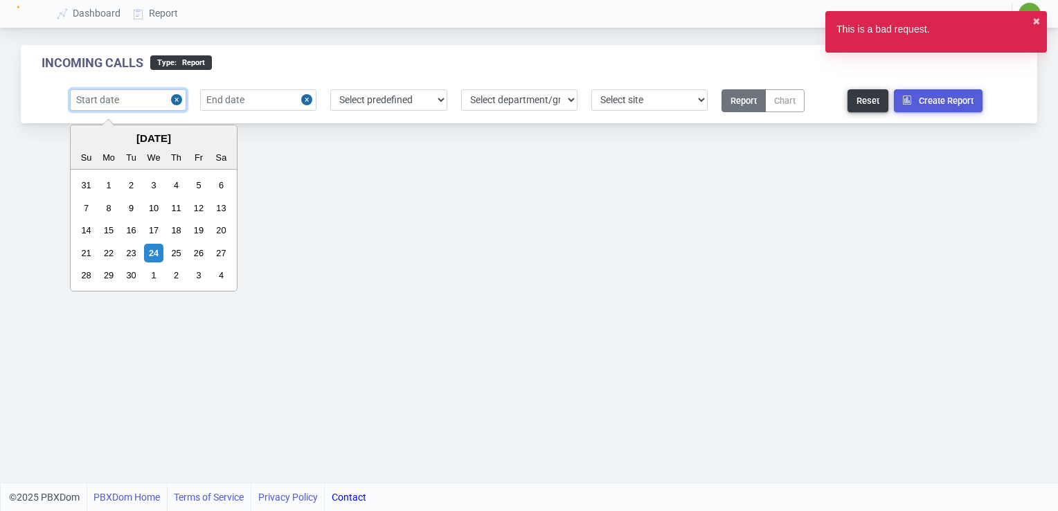
click at [118, 99] on input "text" at bounding box center [128, 99] width 116 height 21
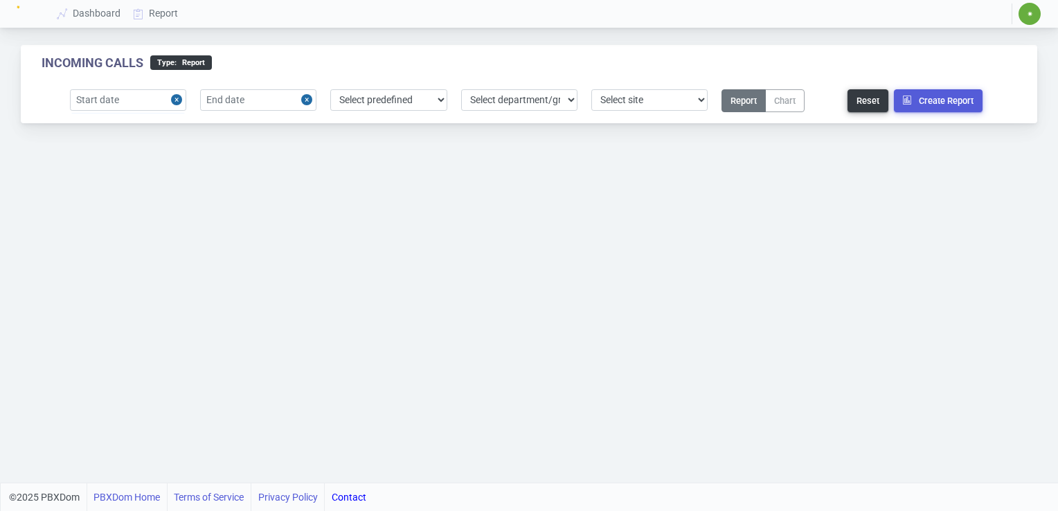
click at [1033, 12] on span "✷" at bounding box center [1030, 14] width 22 height 22
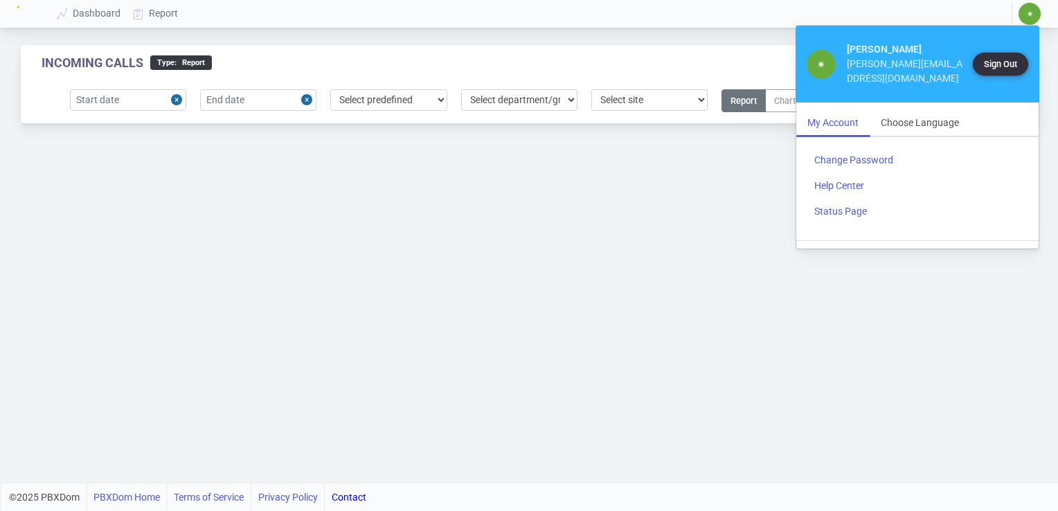
click at [996, 62] on button "Sign Out" at bounding box center [1000, 64] width 55 height 23
